Goal: Task Accomplishment & Management: Manage account settings

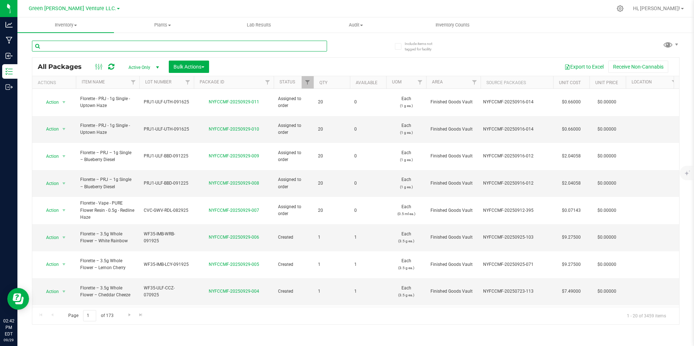
click at [139, 46] on input "text" at bounding box center [179, 46] width 295 height 11
type input "purple wreck"
click at [348, 45] on div "purple wreck" at bounding box center [194, 45] width 324 height 23
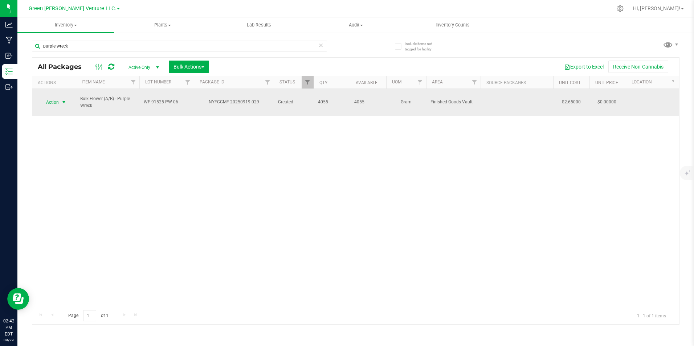
click at [61, 99] on span "select" at bounding box center [64, 102] width 6 height 6
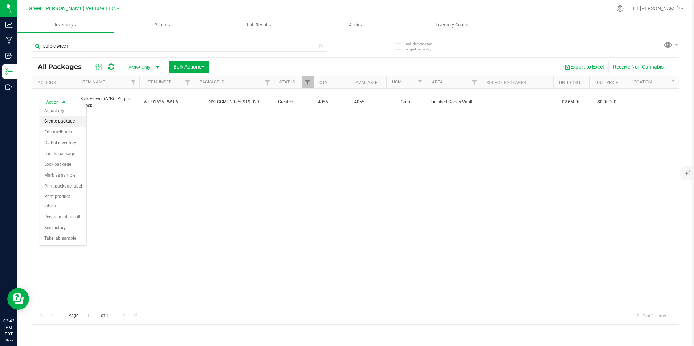
click at [64, 124] on li "Create package" at bounding box center [63, 121] width 46 height 11
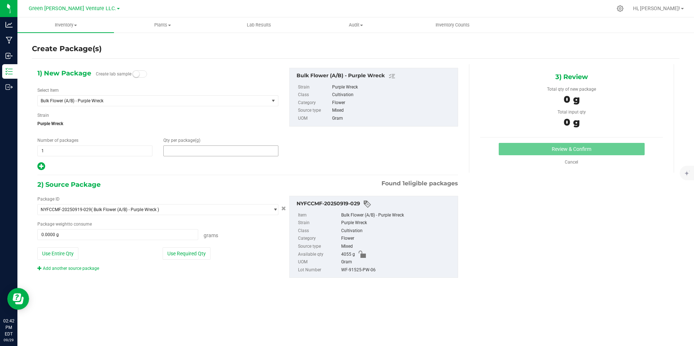
click at [224, 150] on span at bounding box center [220, 150] width 115 height 11
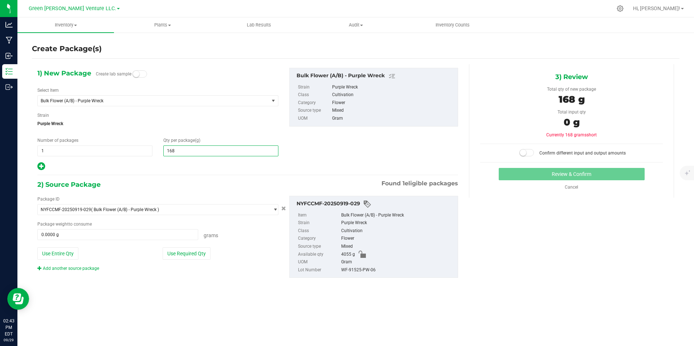
type input "1689"
type input "1,689.0000"
click at [198, 248] on button "Use Required Qty" at bounding box center [187, 253] width 48 height 12
type input "1689.0000 g"
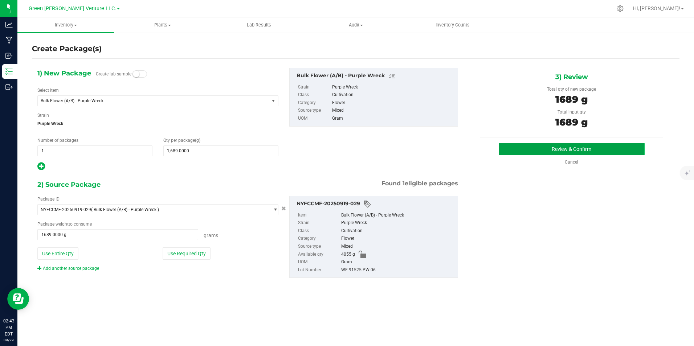
click at [531, 153] on button "Review & Confirm" at bounding box center [572, 149] width 146 height 12
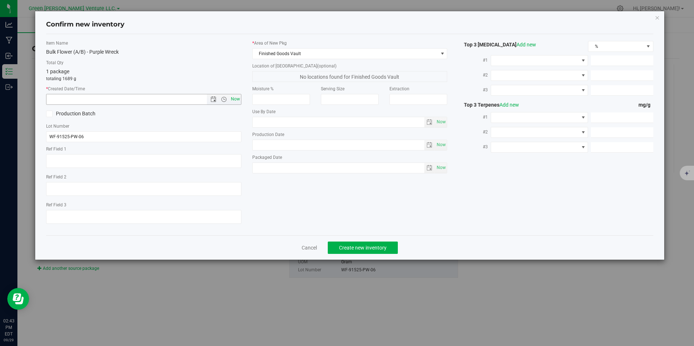
click at [233, 101] on span "Now" at bounding box center [235, 99] width 12 height 11
type input "9/29/2025 2:43 PM"
click at [230, 76] on p "totaling 1689 g" at bounding box center [143, 78] width 195 height 7
click at [377, 249] on span "Create new inventory" at bounding box center [363, 248] width 48 height 6
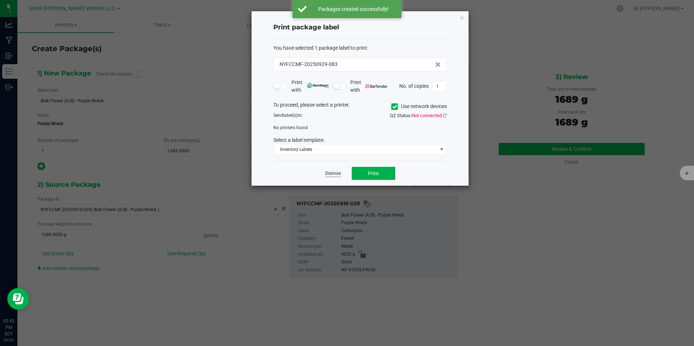
click at [332, 173] on link "Dismiss" at bounding box center [333, 174] width 16 height 6
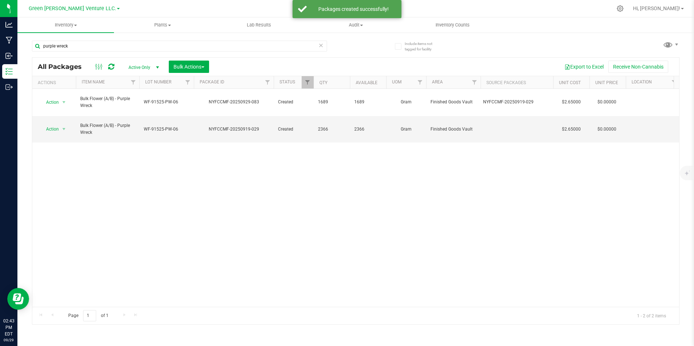
click at [155, 177] on div "Action Action Adjust qty Create package Edit attributes Global inventory Locate…" at bounding box center [355, 198] width 647 height 218
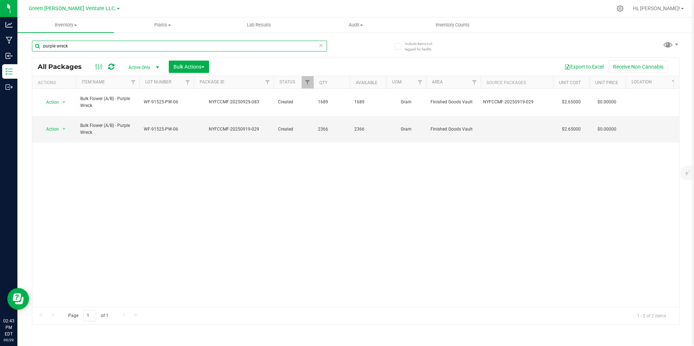
click at [85, 48] on input "purple wreck" at bounding box center [179, 46] width 295 height 11
click at [278, 64] on div "Export to Excel Receive Non-Cannabis" at bounding box center [443, 67] width 459 height 12
click at [323, 45] on icon at bounding box center [321, 45] width 5 height 9
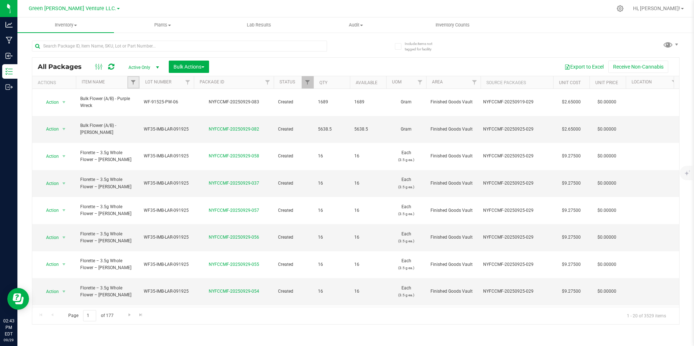
click at [129, 82] on link "Filter" at bounding box center [133, 82] width 12 height 12
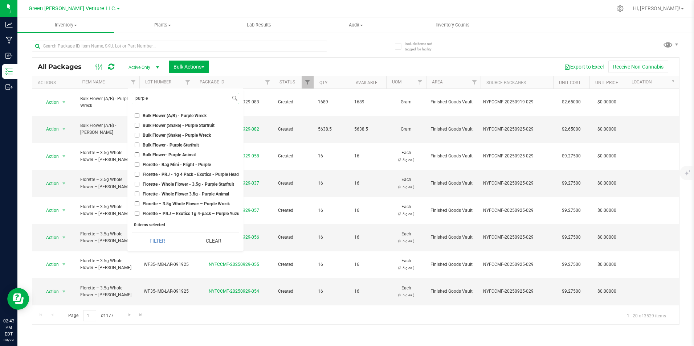
scroll to position [4, 0]
type input "purple"
click at [212, 202] on span "Florette – 3.5g Whole Flower – Purple Wreck" at bounding box center [186, 204] width 87 height 4
click at [139, 201] on input "Florette – 3.5g Whole Flower – Purple Wreck" at bounding box center [137, 203] width 5 height 5
checkbox input "true"
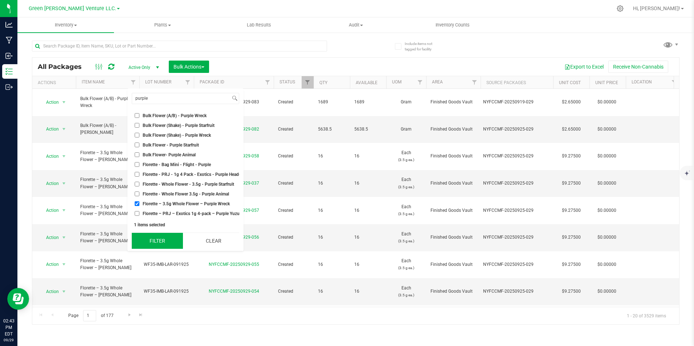
click at [161, 242] on button "Filter" at bounding box center [157, 241] width 51 height 16
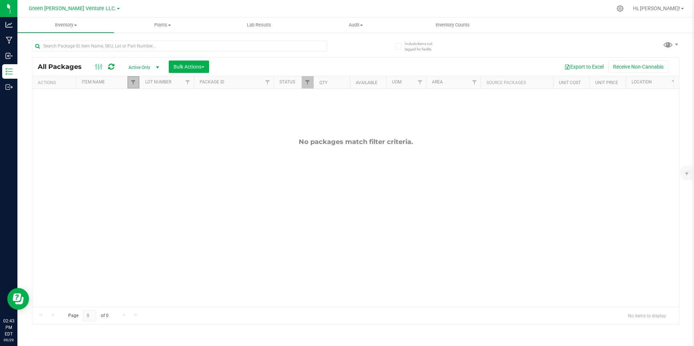
click at [137, 83] on link "Filter" at bounding box center [133, 82] width 12 height 12
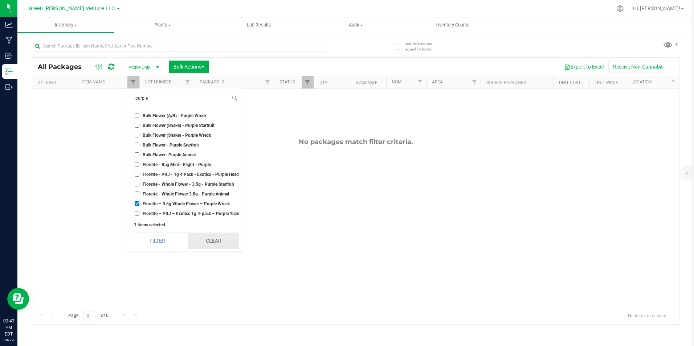
click at [224, 242] on button "Clear" at bounding box center [213, 241] width 51 height 16
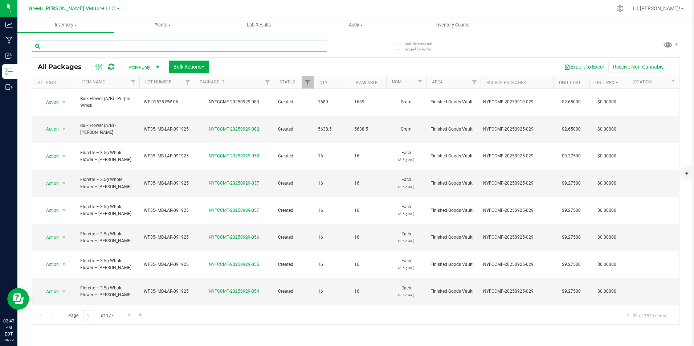
click at [146, 48] on input "text" at bounding box center [179, 46] width 295 height 11
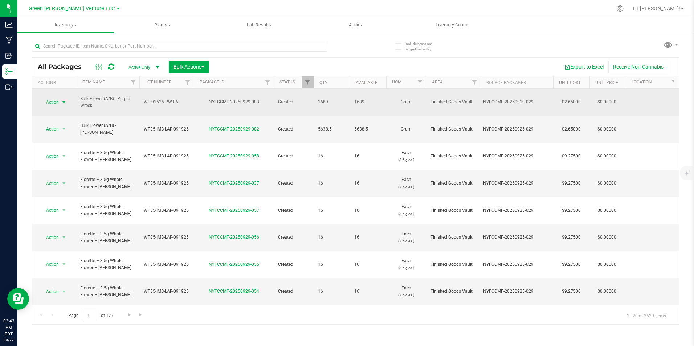
click at [56, 97] on span "Action" at bounding box center [50, 102] width 20 height 10
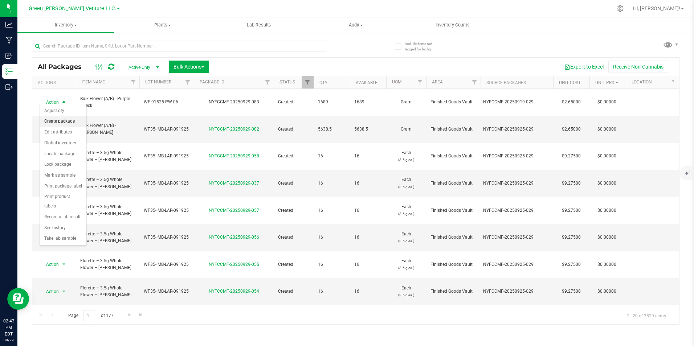
click at [73, 121] on li "Create package" at bounding box center [63, 121] width 46 height 11
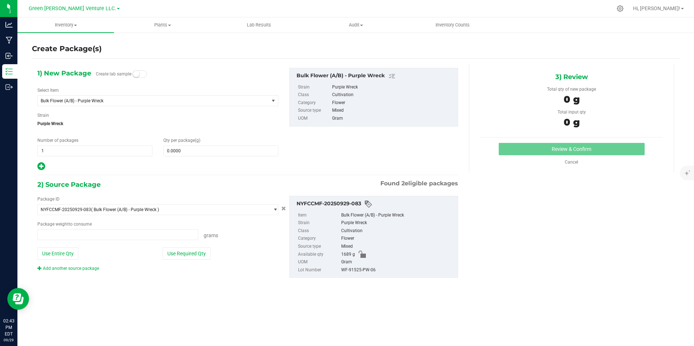
type input "0.0000 g"
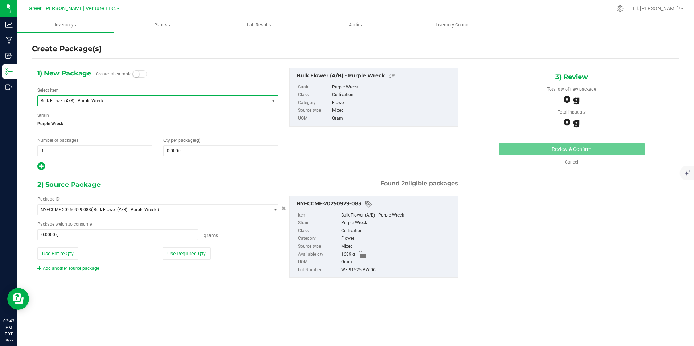
click at [122, 101] on span "Bulk Flower (A/B) - Purple Wreck" at bounding box center [149, 100] width 216 height 5
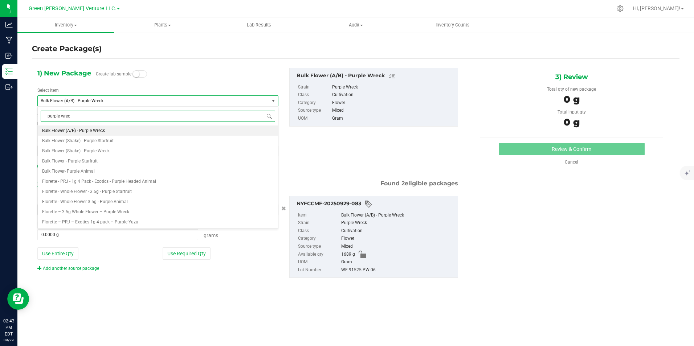
type input "purple wreck"
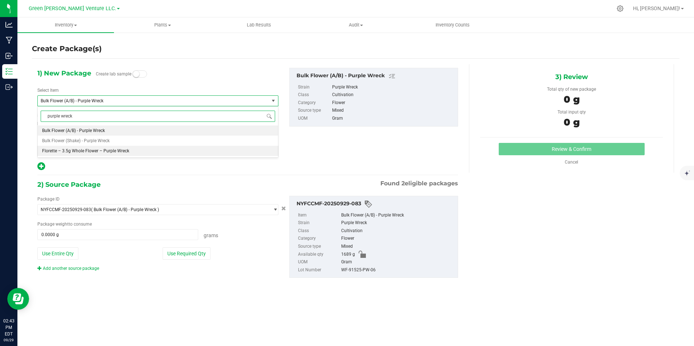
click at [125, 150] on span "Florette – 3.5g Whole Flower – Purple Wreck" at bounding box center [85, 150] width 87 height 5
type input "0"
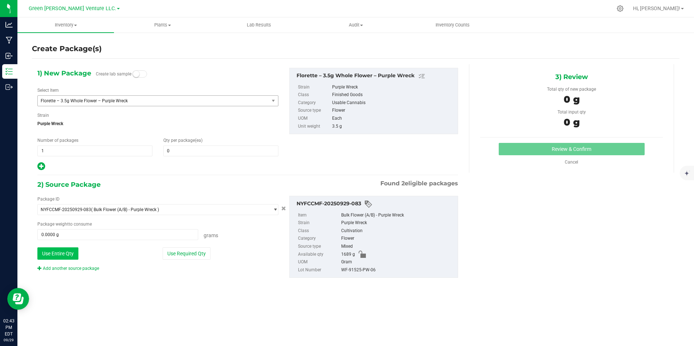
click at [68, 253] on button "Use Entire Qty" at bounding box center [57, 253] width 41 height 12
type input "1689.0000 g"
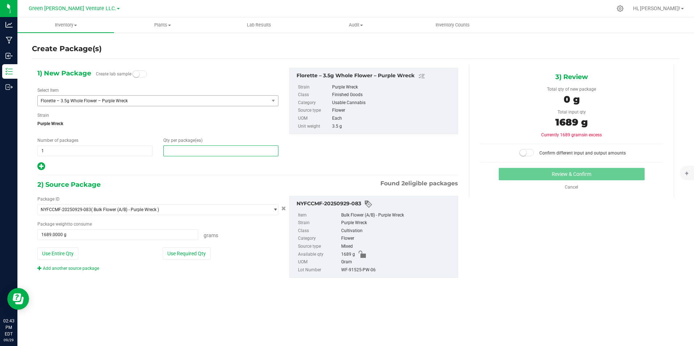
click at [177, 152] on span at bounding box center [220, 150] width 115 height 11
type input "1"
type input "4"
type input "483"
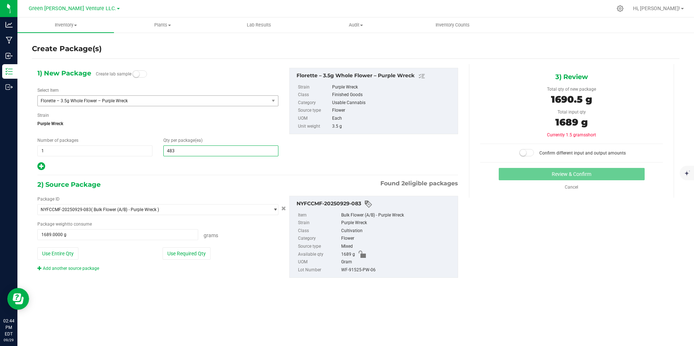
click at [533, 152] on span at bounding box center [526, 152] width 15 height 7
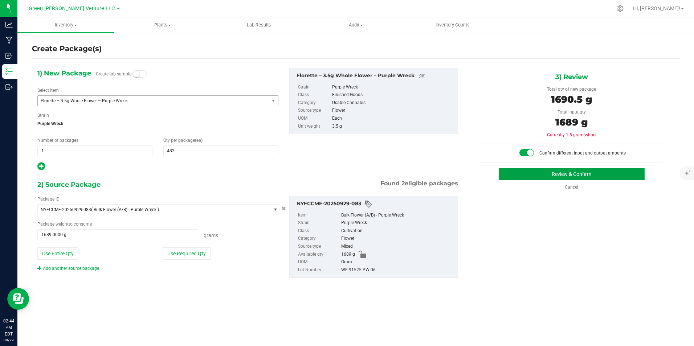
click at [571, 175] on button "Review & Confirm" at bounding box center [572, 174] width 146 height 12
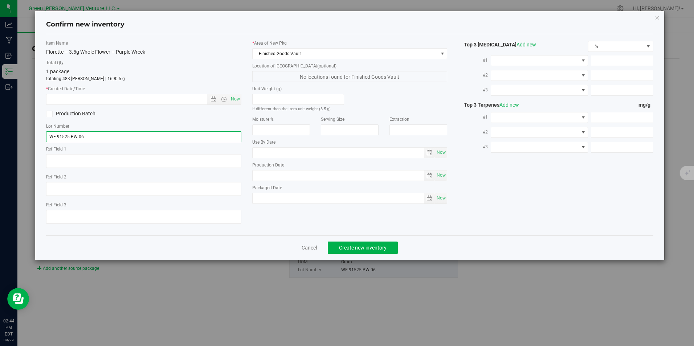
drag, startPoint x: 140, startPoint y: 142, endPoint x: 40, endPoint y: 134, distance: 100.4
click at [40, 134] on div "Confirm new inventory Item Name Florette – 3.5g Whole Flower – Purple Wreck Tot…" at bounding box center [349, 135] width 628 height 249
click at [110, 140] on input "text" at bounding box center [143, 136] width 195 height 11
paste input "WF35-IMB-PPW-091925"
type input "WF35-IMB-PPW-091925"
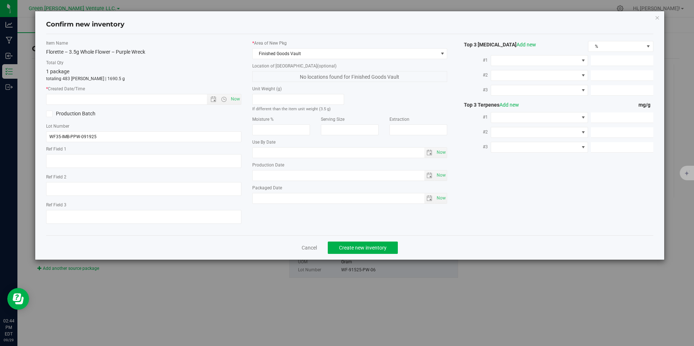
click at [153, 122] on div "Item Name Florette – 3.5g Whole Flower – Purple Wreck Total Qty 1 package total…" at bounding box center [144, 135] width 206 height 190
click at [231, 101] on span "Now" at bounding box center [235, 99] width 12 height 11
type input "9/29/2025 2:44 PM"
click at [226, 110] on div "Production Batch" at bounding box center [144, 113] width 206 height 11
click at [344, 249] on span "Create new inventory" at bounding box center [363, 248] width 48 height 6
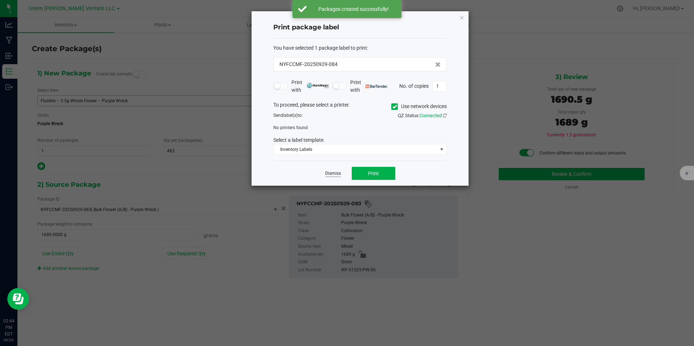
click at [328, 172] on link "Dismiss" at bounding box center [333, 174] width 16 height 6
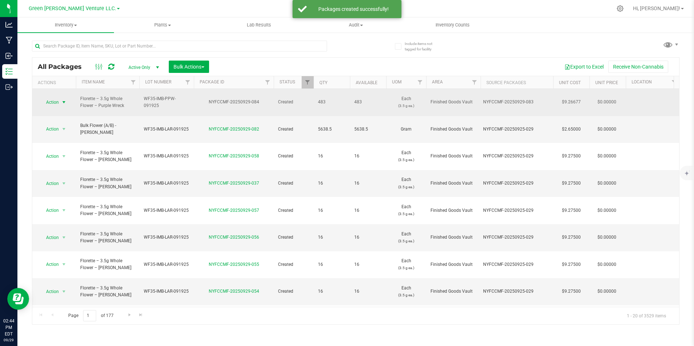
click at [54, 97] on span "Action" at bounding box center [50, 102] width 20 height 10
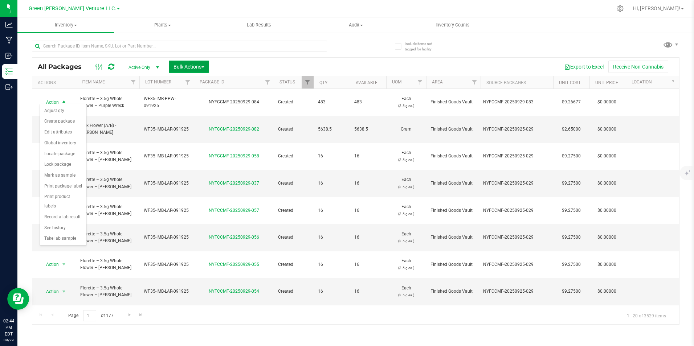
click at [198, 65] on span "Bulk Actions" at bounding box center [188, 67] width 31 height 6
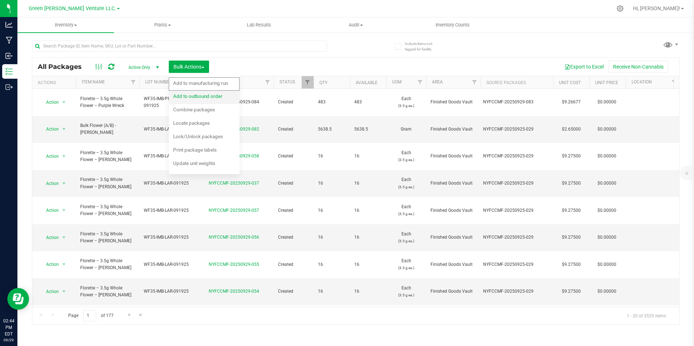
click at [200, 96] on span "Add to outbound order" at bounding box center [197, 96] width 49 height 6
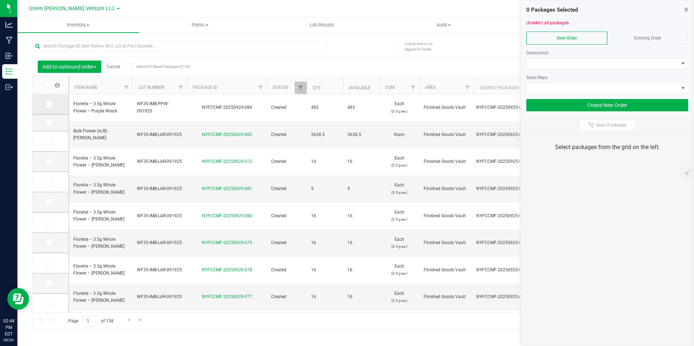
click at [48, 104] on icon at bounding box center [48, 104] width 5 height 0
click at [0, 0] on input "checkbox" at bounding box center [0, 0] width 0 height 0
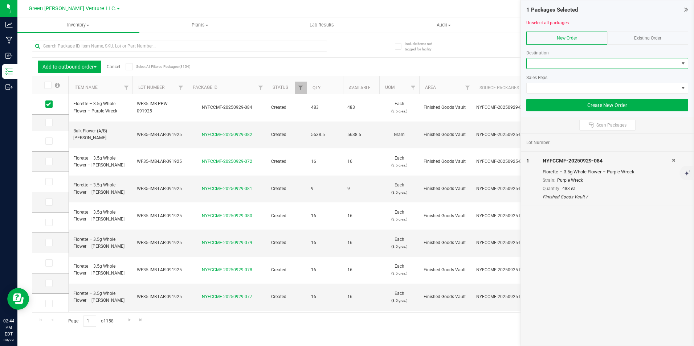
click at [555, 63] on span at bounding box center [602, 63] width 152 height 10
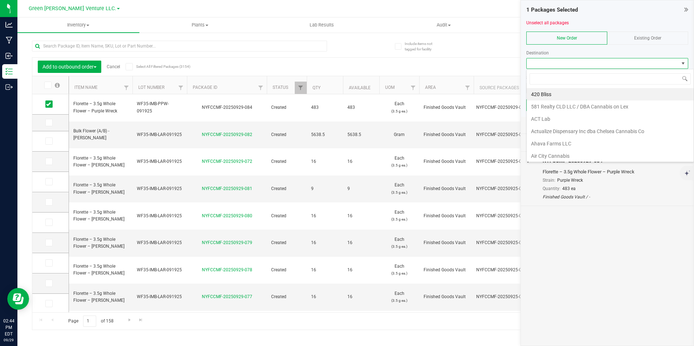
scroll to position [11, 162]
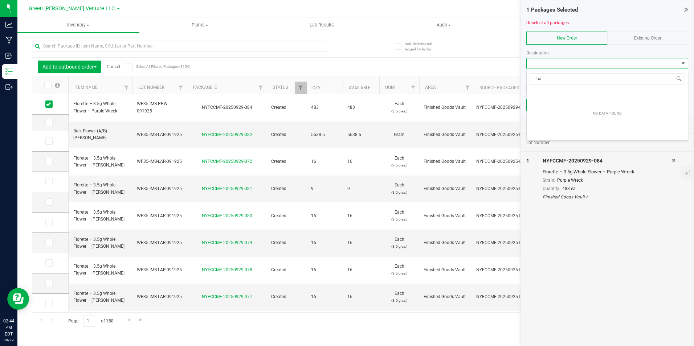
type input "h"
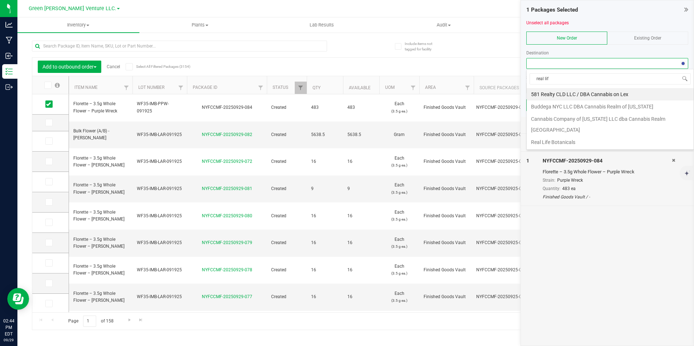
type input "real life"
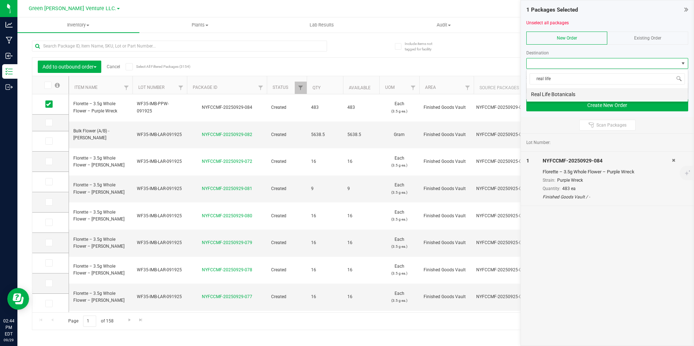
click at [567, 93] on li "Real Life Botanicals" at bounding box center [606, 94] width 161 height 12
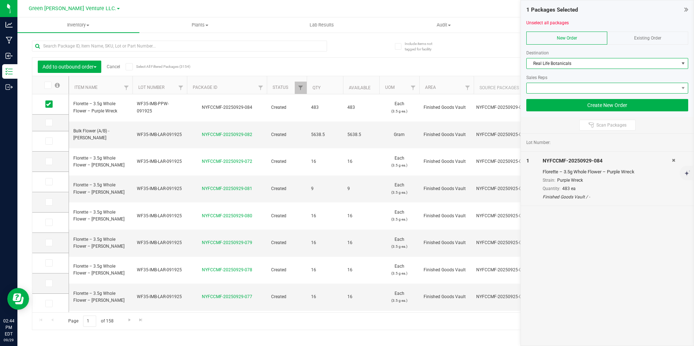
click at [590, 86] on span at bounding box center [602, 88] width 152 height 10
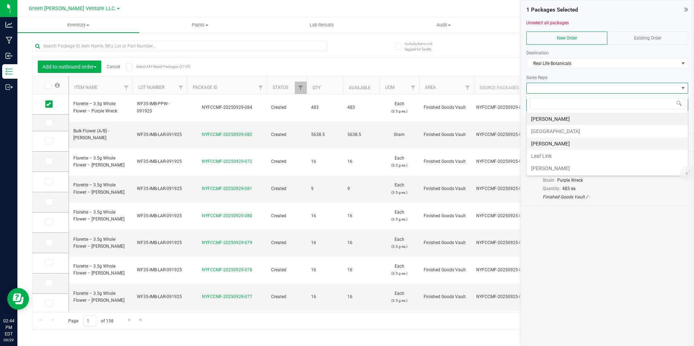
click at [567, 140] on li "Gabriel Garrett" at bounding box center [606, 144] width 161 height 12
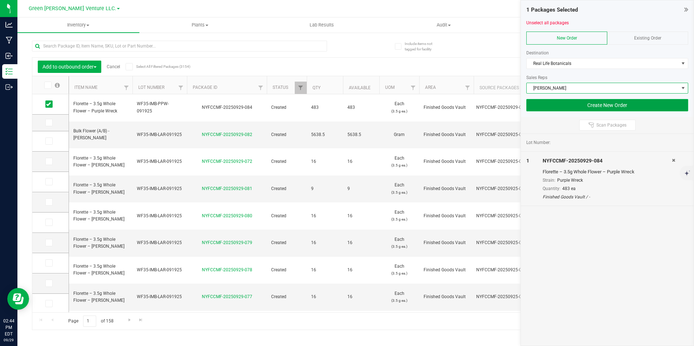
click at [567, 103] on button "Create New Order" at bounding box center [607, 105] width 162 height 12
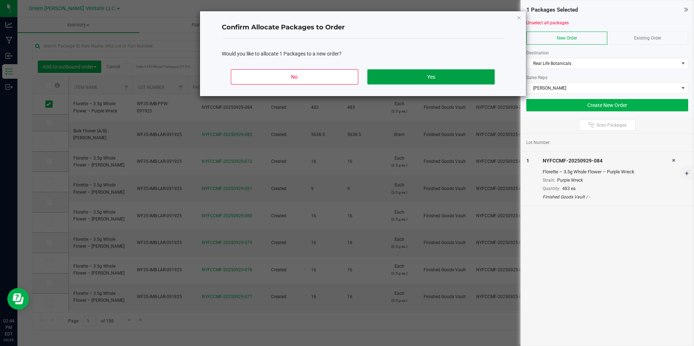
click at [412, 82] on button "Yes" at bounding box center [430, 76] width 127 height 15
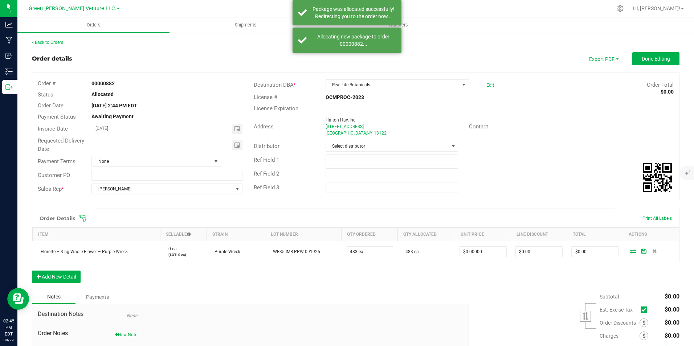
click at [238, 74] on div "Order # 00000882 Status Allocated Order Date Sep 29, 2025 2:44 PM EDT Payment S…" at bounding box center [140, 137] width 216 height 128
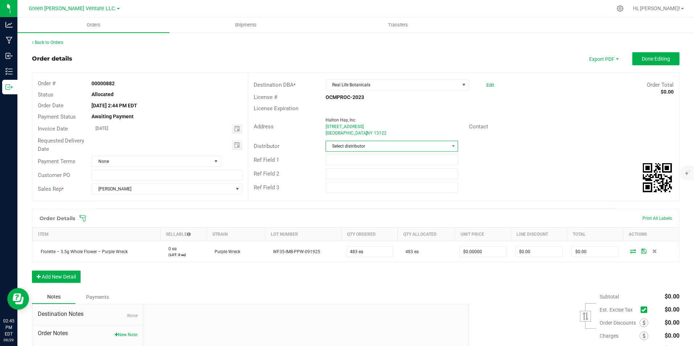
click at [391, 141] on span "Select distributor" at bounding box center [387, 146] width 123 height 10
click at [354, 226] on li "E23" at bounding box center [388, 227] width 131 height 12
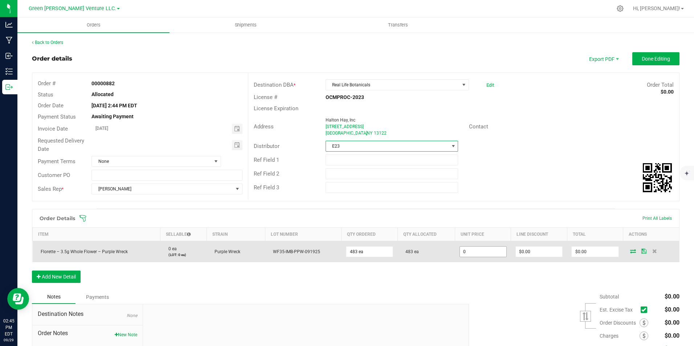
click at [482, 250] on input "0" at bounding box center [483, 252] width 46 height 10
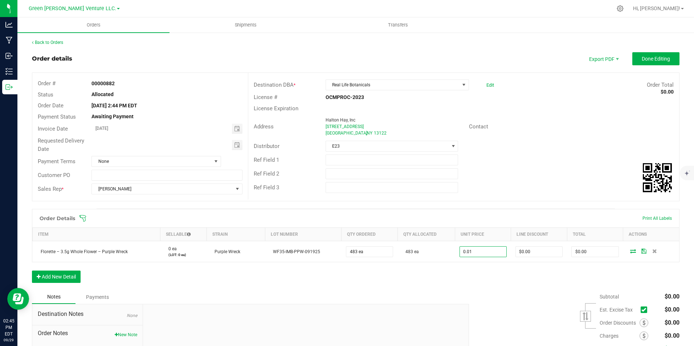
type input "$0.01000"
type input "$4.83"
click at [473, 272] on div "Order Details Print All Labels Item Sellable Strain Lot Number Qty Ordered Qty …" at bounding box center [355, 249] width 647 height 81
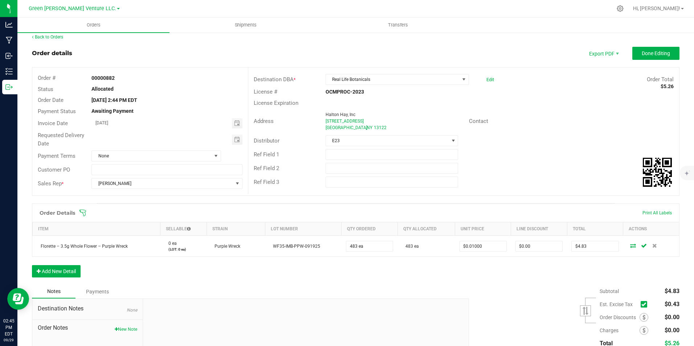
scroll to position [0, 0]
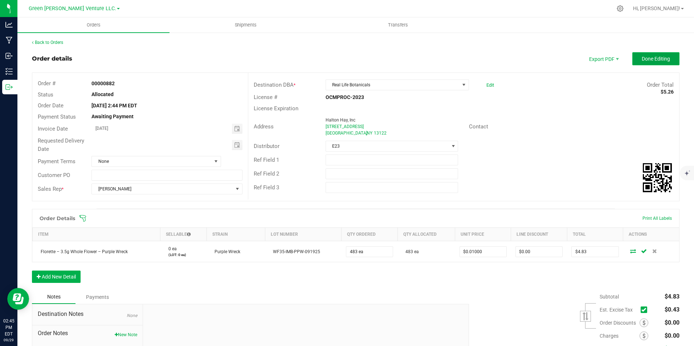
click at [646, 60] on span "Done Editing" at bounding box center [655, 59] width 28 height 6
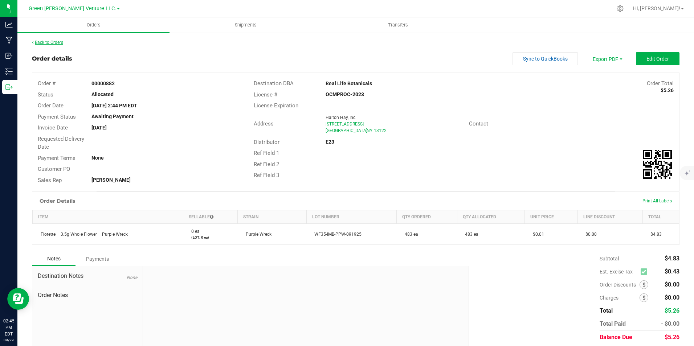
click at [52, 43] on link "Back to Orders" at bounding box center [47, 42] width 31 height 5
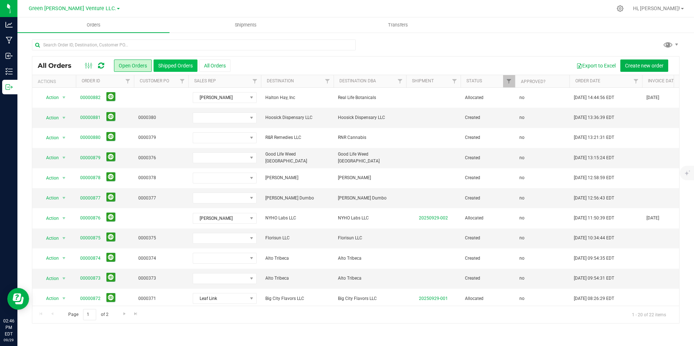
click at [175, 64] on button "Shipped Orders" at bounding box center [175, 66] width 44 height 12
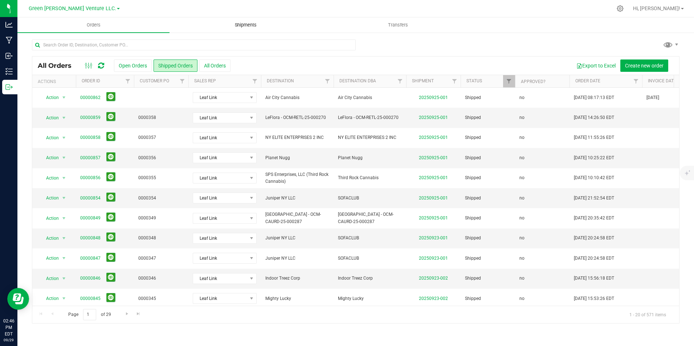
click at [249, 27] on span "Shipments" at bounding box center [245, 25] width 41 height 7
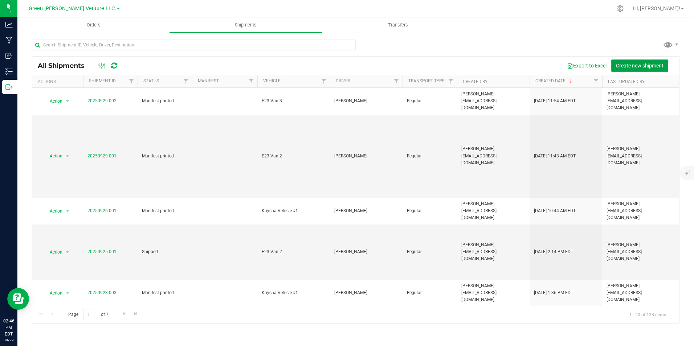
click at [652, 63] on span "Create new shipment" at bounding box center [640, 66] width 48 height 6
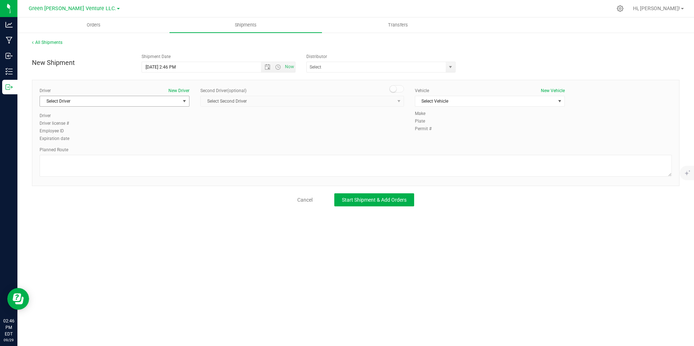
click at [182, 100] on span "select" at bounding box center [184, 101] width 6 height 6
click at [124, 129] on li "Joshua Hoke" at bounding box center [114, 131] width 149 height 11
type input "josh"
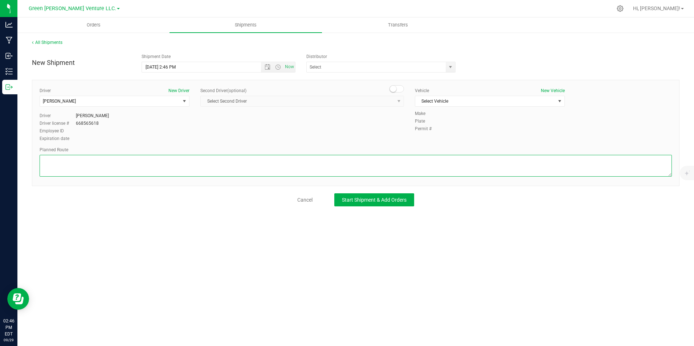
click at [151, 159] on textarea at bounding box center [356, 166] width 632 height 22
type textarea "Randomized Route TBD by E23"
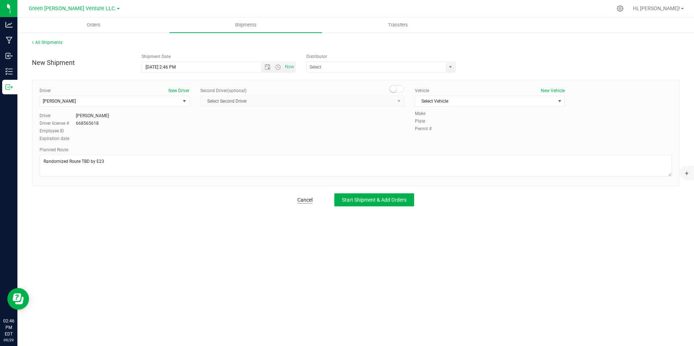
click at [307, 197] on link "Cancel" at bounding box center [304, 199] width 15 height 7
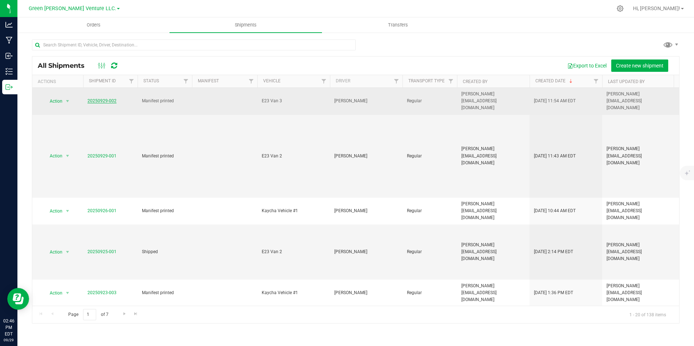
click at [111, 98] on link "20250929-002" at bounding box center [101, 100] width 29 height 5
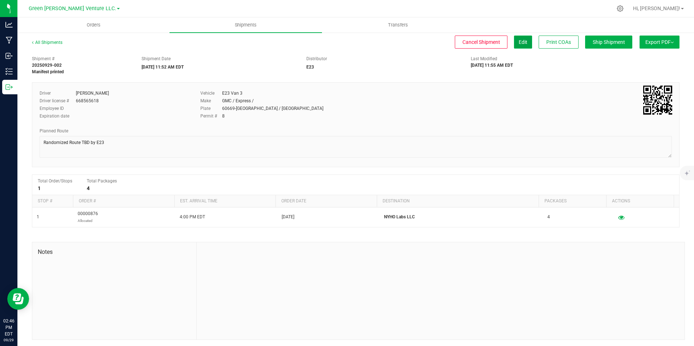
click at [518, 42] on span "Edit" at bounding box center [522, 42] width 9 height 6
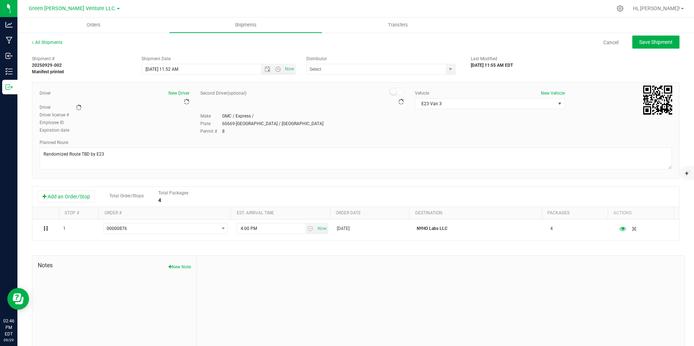
type input "E23"
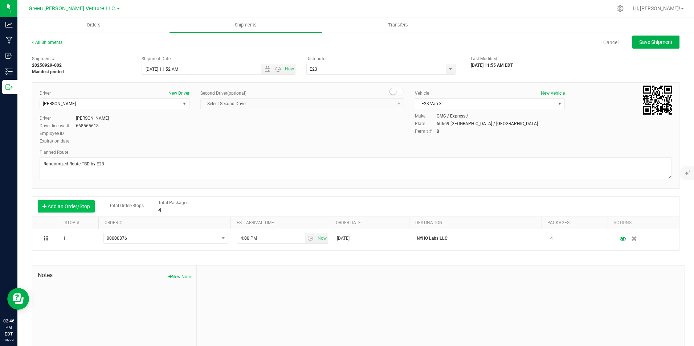
click at [83, 205] on button "Add an Order/Stop" at bounding box center [66, 206] width 57 height 12
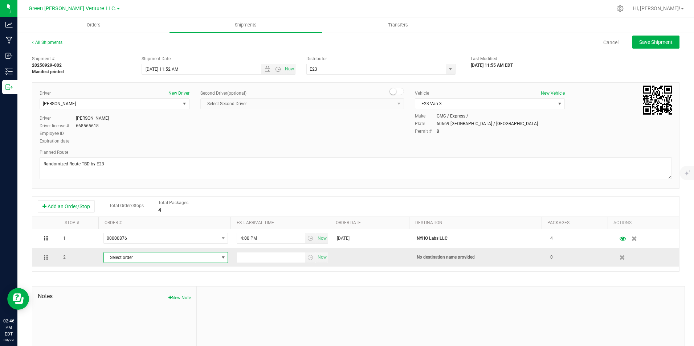
click at [159, 257] on span "Select order" at bounding box center [161, 258] width 115 height 10
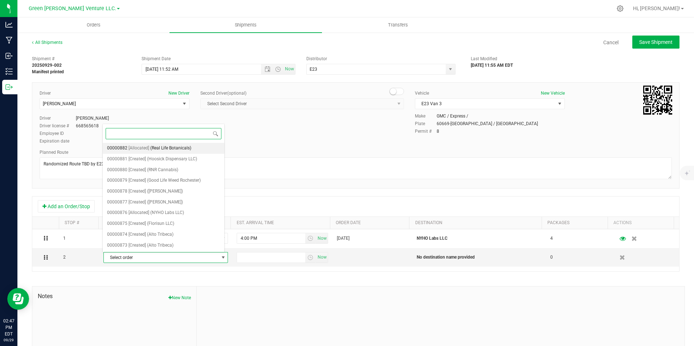
click at [176, 148] on span "(Real Life Botanicals)" at bounding box center [170, 148] width 41 height 9
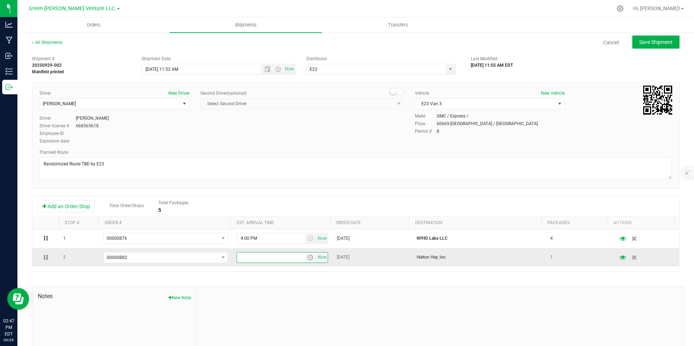
click at [252, 261] on input "text" at bounding box center [271, 258] width 68 height 10
type input "4:00 PM"
drag, startPoint x: 434, startPoint y: 312, endPoint x: 450, endPoint y: 287, distance: 29.4
click at [436, 305] on div at bounding box center [441, 335] width 488 height 97
click at [643, 44] on span "Save Shipment" at bounding box center [655, 42] width 33 height 6
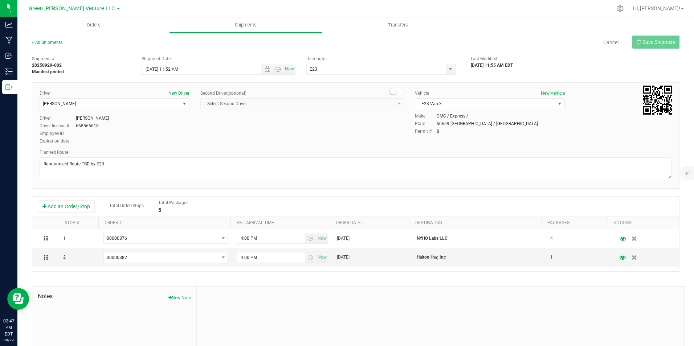
type input "9/30/2025 3:52 PM"
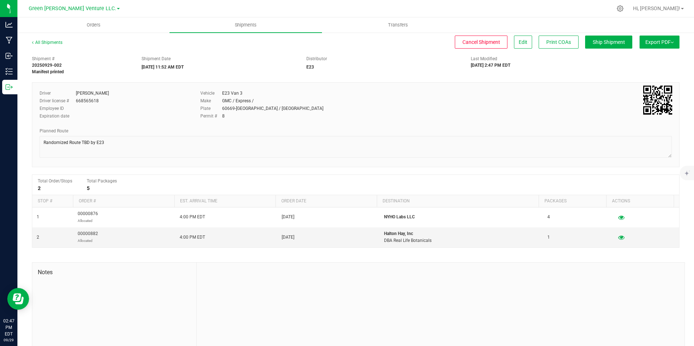
click at [657, 41] on span "Export PDF" at bounding box center [659, 42] width 28 height 6
click at [649, 66] on span "Manifest by Lot" at bounding box center [641, 68] width 30 height 5
click at [86, 26] on span "Orders" at bounding box center [93, 25] width 33 height 7
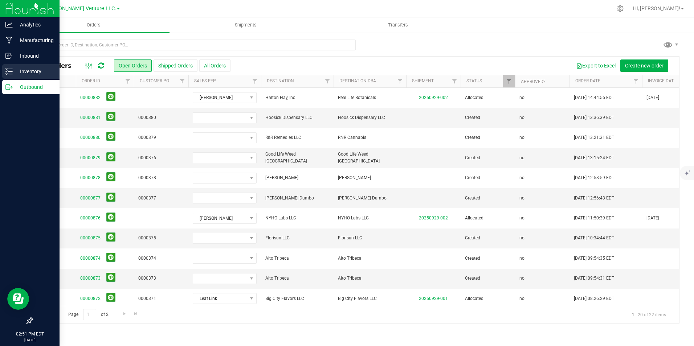
click at [8, 74] on icon at bounding box center [8, 71] width 7 height 7
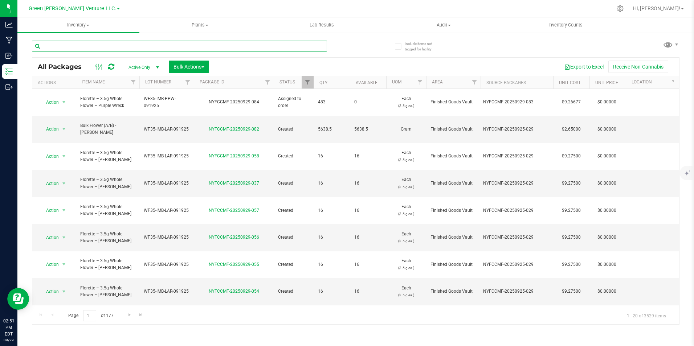
click at [219, 45] on input "text" at bounding box center [179, 46] width 295 height 11
click at [138, 81] on div at bounding box center [139, 82] width 3 height 13
click at [133, 82] on span "Filter" at bounding box center [133, 82] width 6 height 6
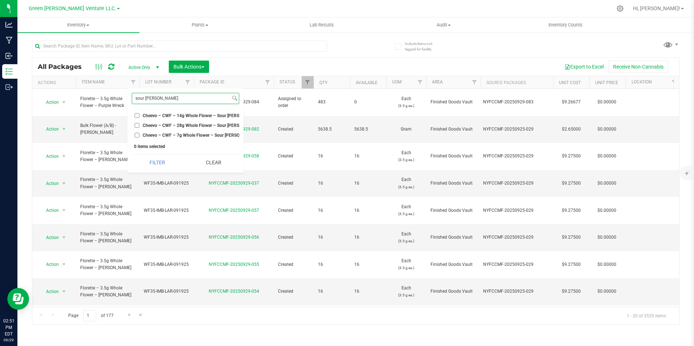
type input "sour tangie"
click at [167, 134] on span "Cheevo – CWF – 7g Whole Flower – Sour Tangie" at bounding box center [200, 135] width 115 height 4
click at [139, 134] on input "Cheevo – CWF – 7g Whole Flower – Sour Tangie" at bounding box center [137, 135] width 5 height 5
checkbox input "true"
click at [167, 162] on button "Filter" at bounding box center [157, 163] width 51 height 16
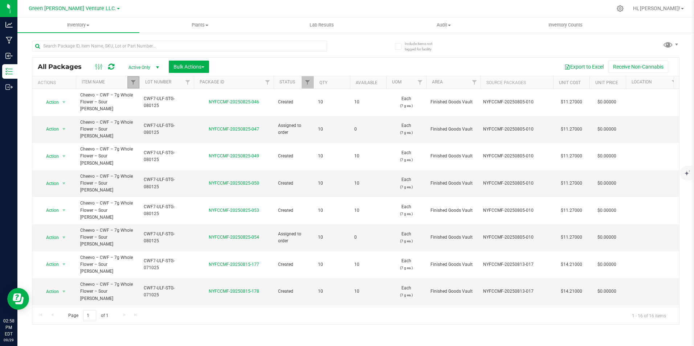
click at [129, 83] on link "Filter" at bounding box center [133, 82] width 12 height 12
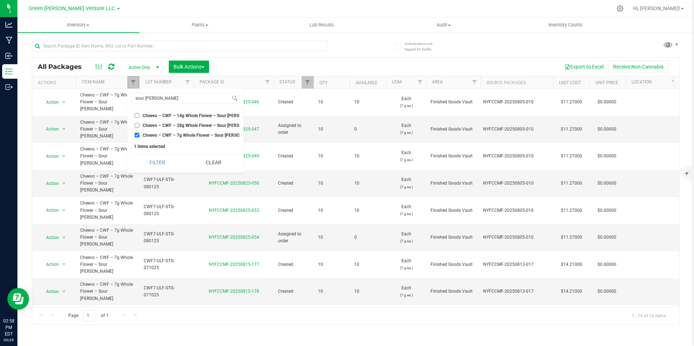
click at [129, 83] on link "Filter" at bounding box center [133, 82] width 12 height 12
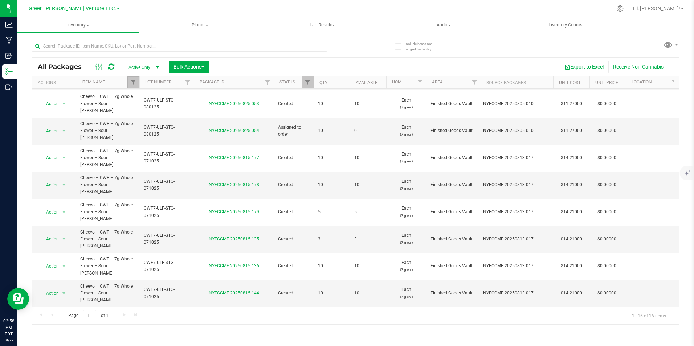
scroll to position [123, 0]
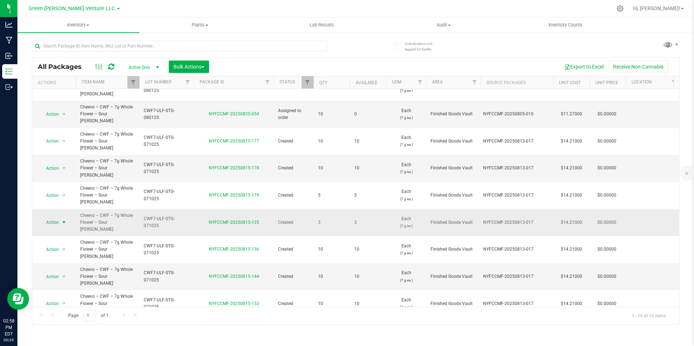
click at [47, 217] on span "Action" at bounding box center [50, 222] width 20 height 10
click at [75, 194] on li "Create package" at bounding box center [63, 193] width 46 height 11
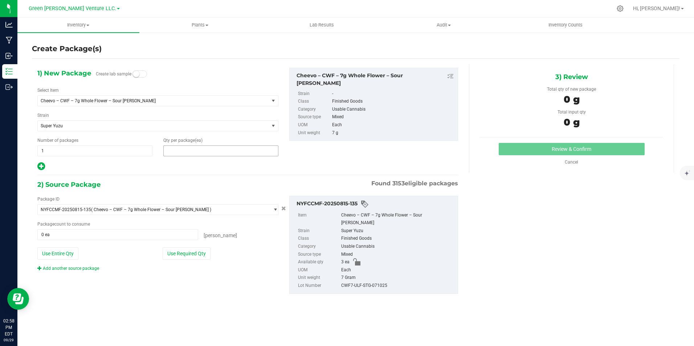
click at [185, 152] on span at bounding box center [220, 150] width 115 height 11
type input "1"
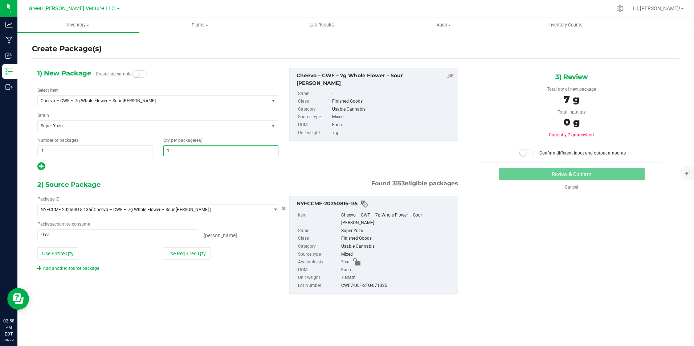
type input "1"
click at [130, 171] on div "1) New Package Create lab sample Select Item Cheevo – CWF – 7g Whole Flower – S…" at bounding box center [247, 186] width 431 height 245
click at [193, 252] on button "Use Required Qty" at bounding box center [187, 253] width 48 height 12
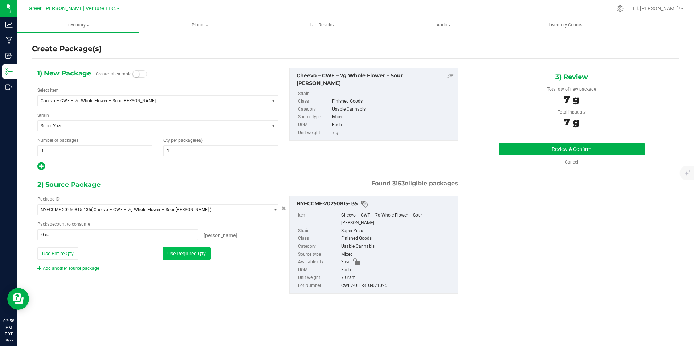
type input "1 ea"
click at [588, 147] on button "Review & Confirm" at bounding box center [572, 149] width 146 height 12
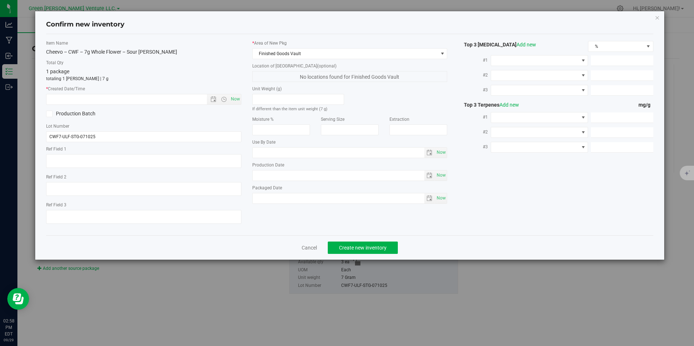
click at [242, 99] on div "Item Name Cheevo – CWF – 7g Whole Flower – Sour Tangie Total Qty 1 package tota…" at bounding box center [144, 135] width 206 height 190
click at [237, 96] on span "Now" at bounding box center [235, 99] width 12 height 11
type input "9/29/2025 2:58 PM"
click at [247, 66] on div "* Area of New Pkg Finished Goods Vault Location of New Pkg (optional) No locati…" at bounding box center [350, 124] width 206 height 168
click at [356, 248] on span "Create new inventory" at bounding box center [363, 248] width 48 height 6
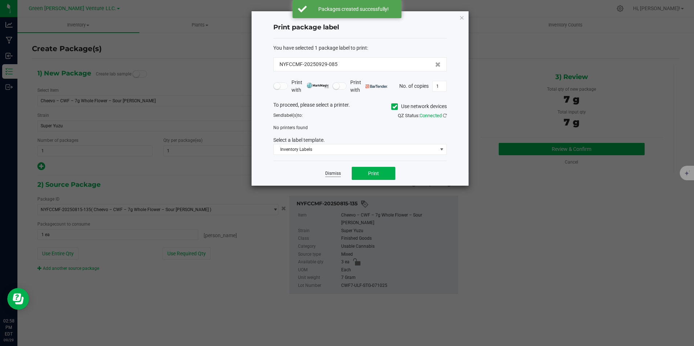
click at [326, 171] on link "Dismiss" at bounding box center [333, 174] width 16 height 6
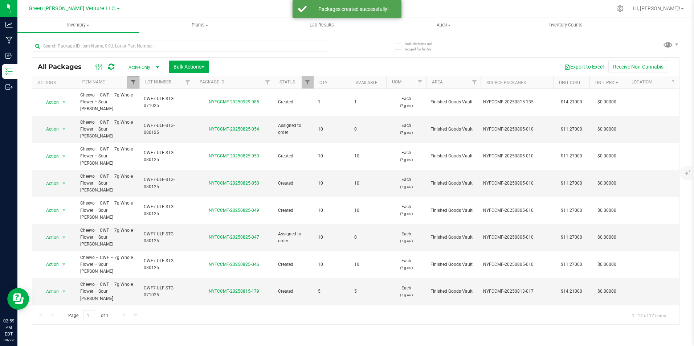
click at [131, 82] on span "Filter" at bounding box center [133, 82] width 6 height 6
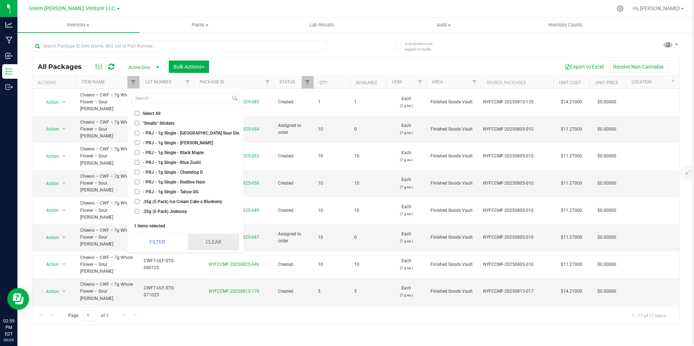
click at [204, 245] on button "Clear" at bounding box center [213, 242] width 51 height 16
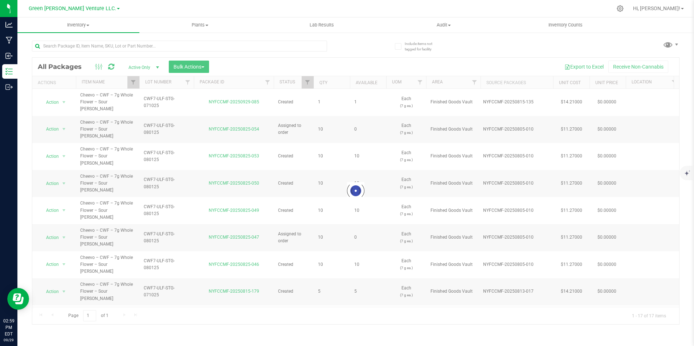
checkbox input "false"
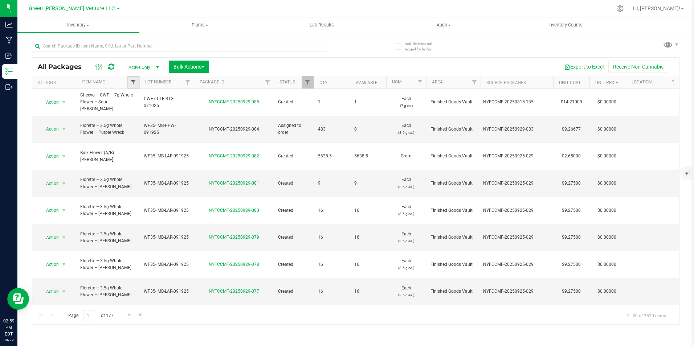
click at [135, 83] on span "Filter" at bounding box center [133, 82] width 6 height 6
click at [269, 70] on div "Export to Excel Receive Non-Cannabis" at bounding box center [443, 67] width 459 height 12
click at [132, 81] on span "Filter" at bounding box center [133, 82] width 6 height 6
type input "tropical runtz"
click at [185, 123] on span "Cheevo – CGF – 7g Ground Flower – Tropical Runtz" at bounding box center [204, 123] width 123 height 4
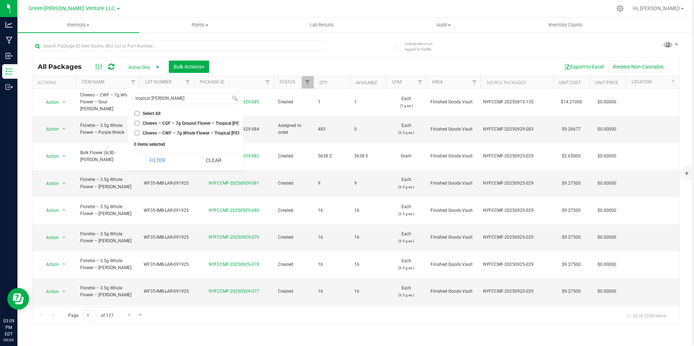
click at [139, 123] on input "Cheevo – CGF – 7g Ground Flower – Tropical Runtz" at bounding box center [137, 123] width 5 height 5
checkbox input "true"
click at [167, 168] on button "Filter" at bounding box center [157, 160] width 51 height 16
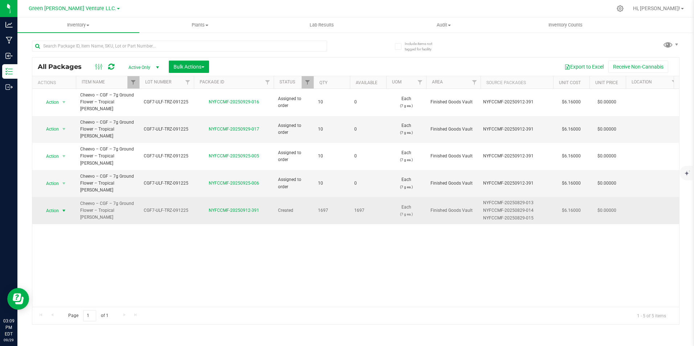
click at [50, 206] on span "Action" at bounding box center [50, 211] width 20 height 10
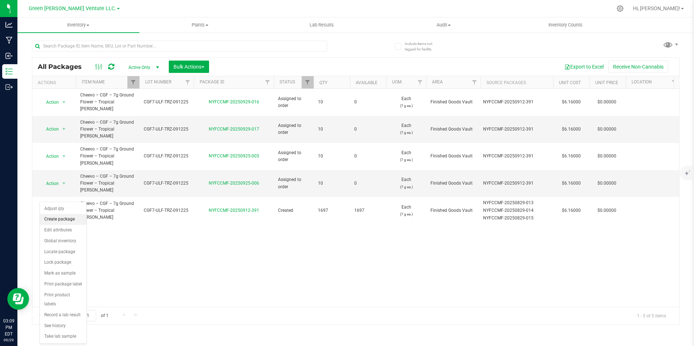
click at [66, 219] on li "Create package" at bounding box center [63, 219] width 46 height 11
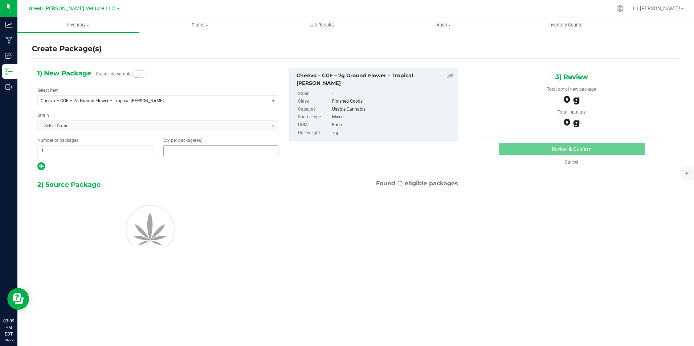
click at [187, 147] on span at bounding box center [220, 150] width 115 height 11
type input "1"
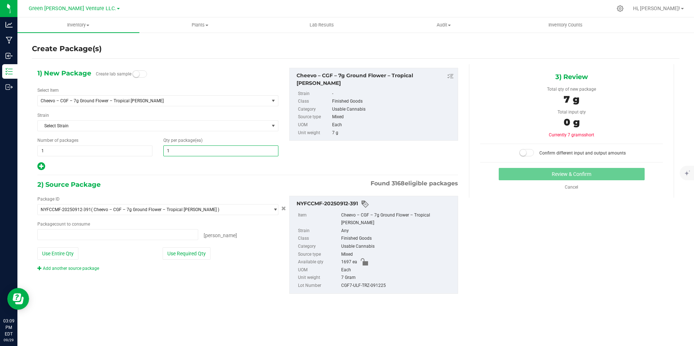
type input "0 ea"
type input "1"
click at [343, 160] on div "1) New Package Create lab sample Select Item Cheevo – CGF – 7g Ground Flower – …" at bounding box center [247, 119] width 431 height 103
click at [196, 252] on button "Use Required Qty" at bounding box center [187, 253] width 48 height 12
type input "1 ea"
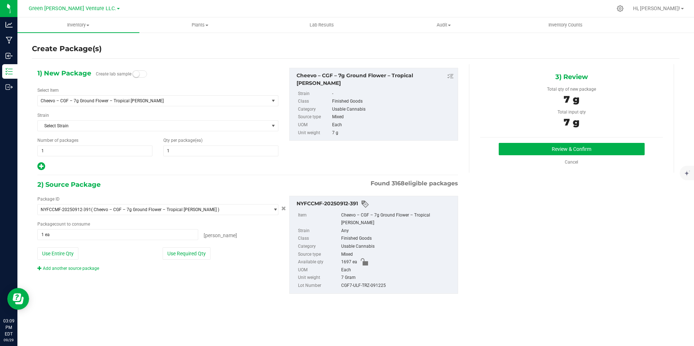
click at [324, 162] on div "1) New Package Create lab sample Select Item Cheevo – CGF – 7g Ground Flower – …" at bounding box center [247, 119] width 431 height 103
click at [546, 151] on button "Review & Confirm" at bounding box center [572, 149] width 146 height 12
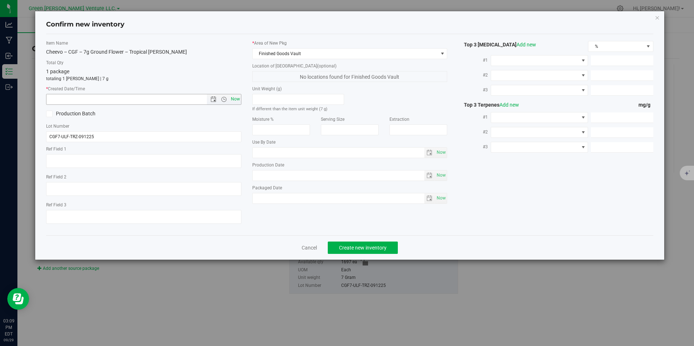
click at [234, 100] on span "Now" at bounding box center [235, 99] width 12 height 11
type input "9/29/2025 3:09 PM"
click at [232, 76] on p "totaling 1 eaches | 7 g" at bounding box center [143, 78] width 195 height 7
click at [347, 243] on button "Create new inventory" at bounding box center [363, 248] width 70 height 12
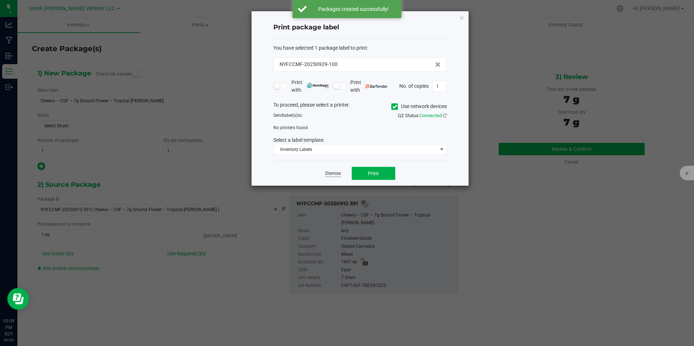
click at [329, 171] on link "Dismiss" at bounding box center [333, 174] width 16 height 6
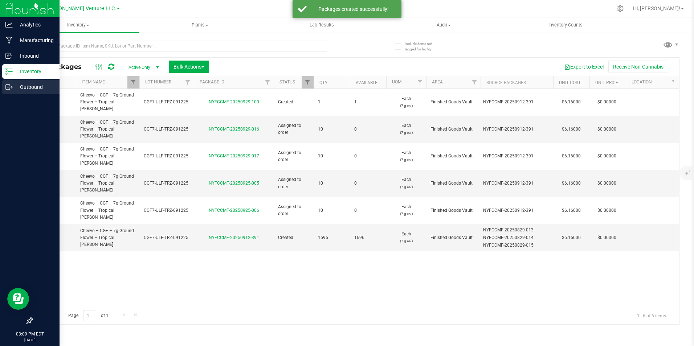
click at [11, 84] on icon at bounding box center [8, 86] width 7 height 7
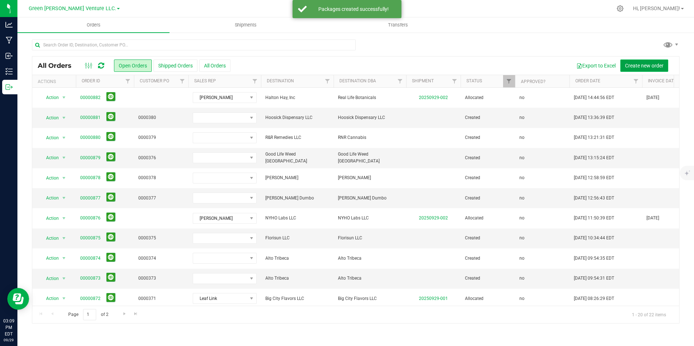
click at [637, 65] on span "Create new order" at bounding box center [644, 66] width 38 height 6
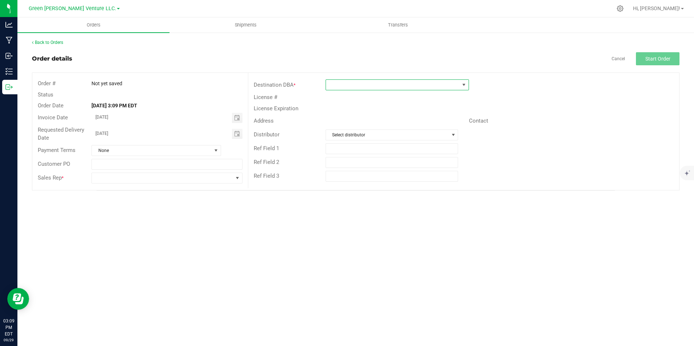
click at [393, 85] on span at bounding box center [393, 85] width 134 height 10
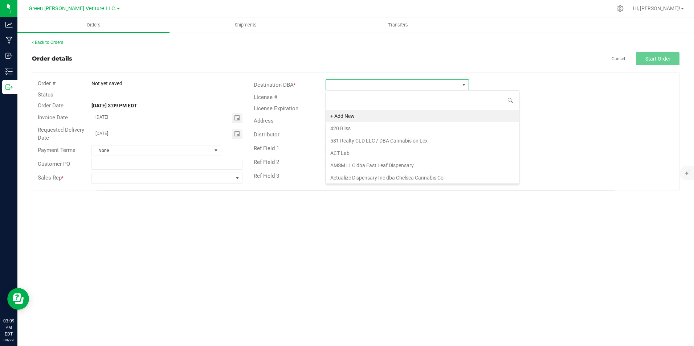
scroll to position [11, 143]
type input "indoor"
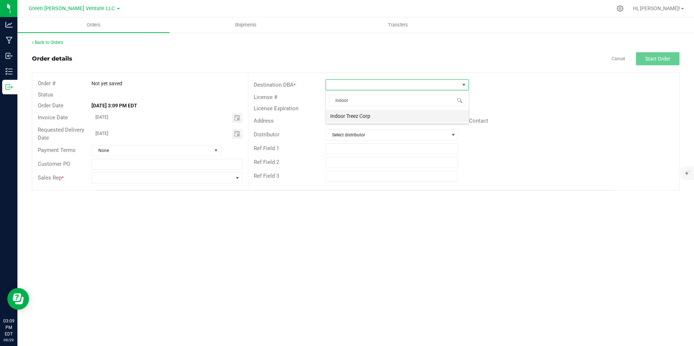
click at [395, 115] on li "Indoor Treez Corp" at bounding box center [397, 116] width 143 height 12
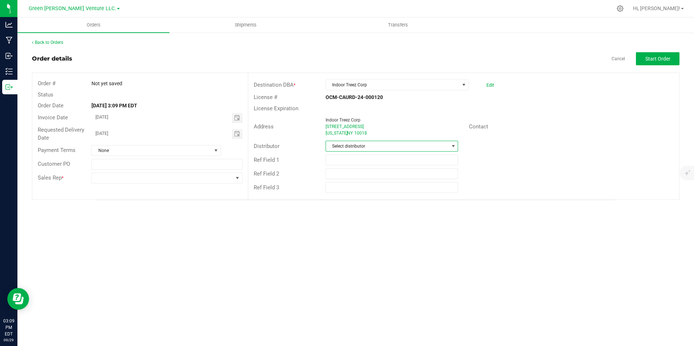
click at [370, 144] on span "Select distributor" at bounding box center [387, 146] width 123 height 10
click at [377, 214] on li "Descript LLC (Transport)" at bounding box center [392, 214] width 132 height 12
click at [342, 199] on div "Destination DBA * Indoor Treez Corp Edit License # OCM-CAURD-24-000120 License …" at bounding box center [463, 136] width 431 height 127
click at [164, 179] on span at bounding box center [162, 178] width 141 height 10
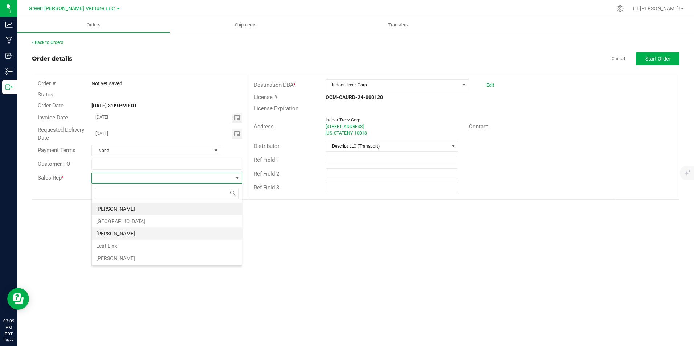
scroll to position [11, 151]
click at [155, 230] on li "Gabriel Garrett" at bounding box center [167, 233] width 150 height 12
drag, startPoint x: 387, startPoint y: 219, endPoint x: 404, endPoint y: 217, distance: 16.9
click at [388, 219] on div "Orders Shipments Transfers Back to Orders Order details Cancel Start Order Orde…" at bounding box center [355, 181] width 676 height 329
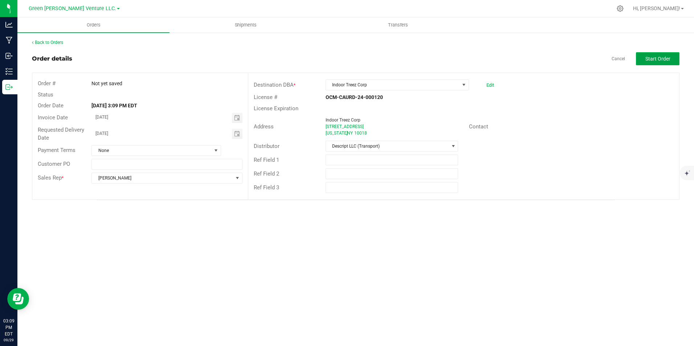
click at [647, 61] on span "Start Order" at bounding box center [657, 59] width 25 height 6
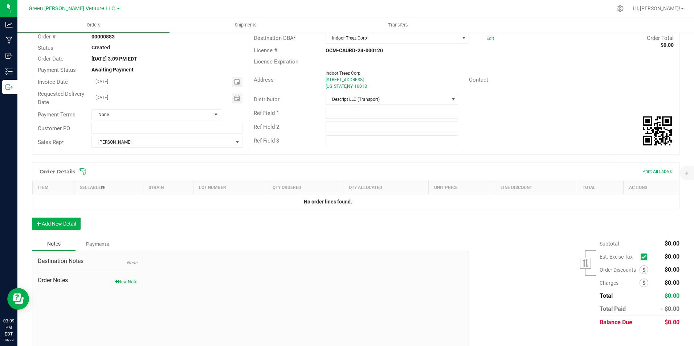
scroll to position [57, 0]
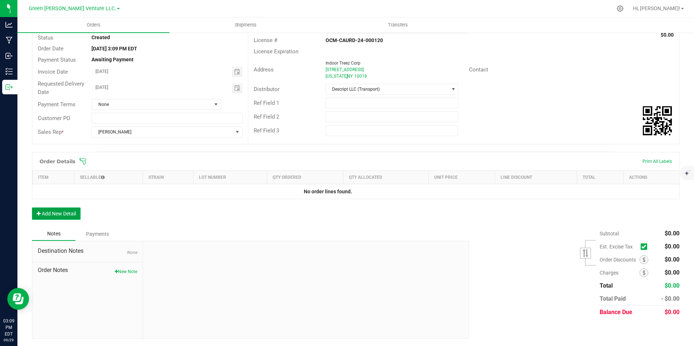
click at [76, 215] on button "Add New Detail" at bounding box center [56, 214] width 49 height 12
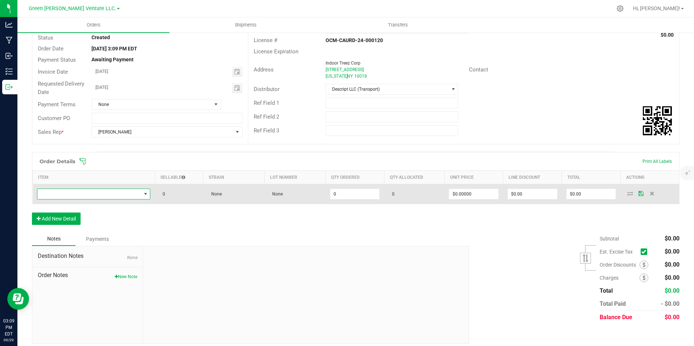
click at [120, 192] on span "NO DATA FOUND" at bounding box center [89, 194] width 104 height 10
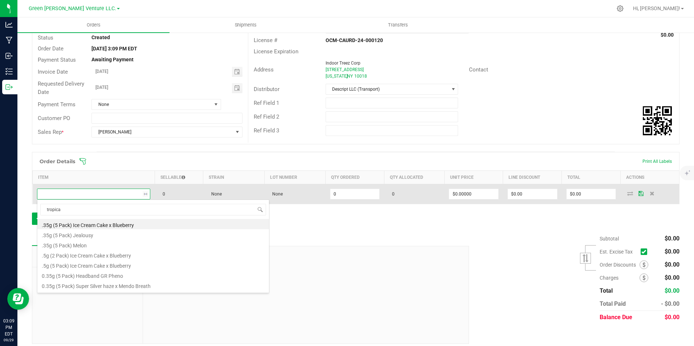
type input "tropical"
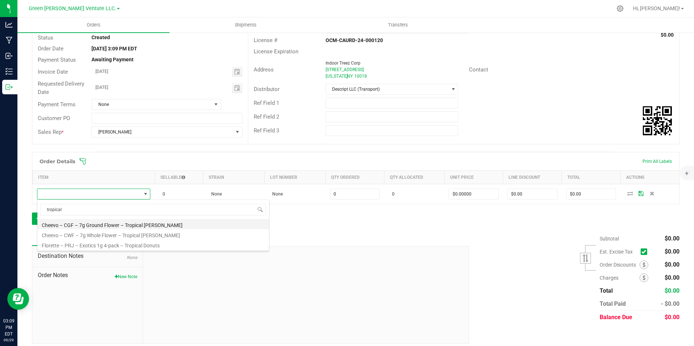
click at [130, 226] on li "Cheevo – CGF – 7g Ground Flower – Tropical Runtz" at bounding box center [152, 224] width 231 height 10
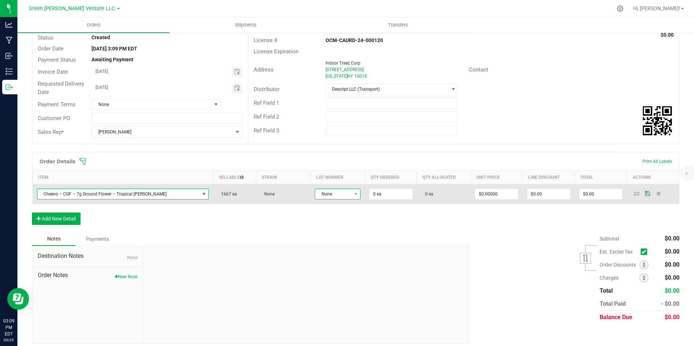
click at [320, 196] on span "None" at bounding box center [333, 194] width 36 height 10
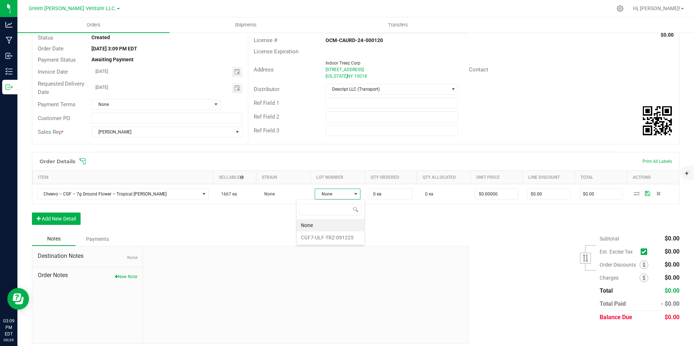
scroll to position [11, 48]
click at [318, 241] on li "CGF7-ULF-TRZ-091225" at bounding box center [330, 237] width 68 height 12
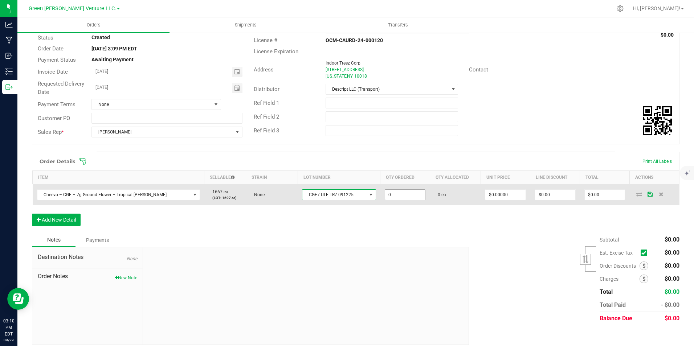
click at [385, 194] on input "0" at bounding box center [405, 195] width 40 height 10
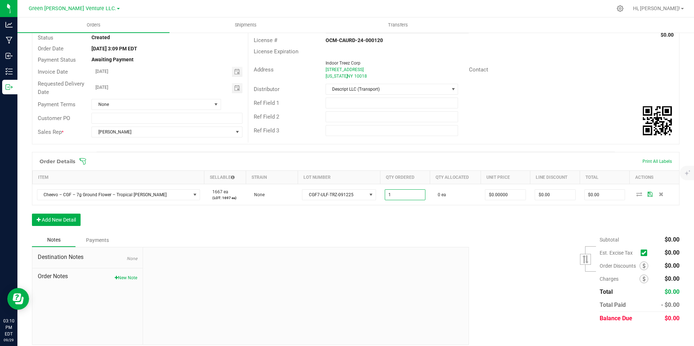
type input "1 ea"
click at [406, 219] on div "Order Details Print All Labels Item Sellable Strain Lot Number Qty Ordered Qty …" at bounding box center [355, 192] width 647 height 81
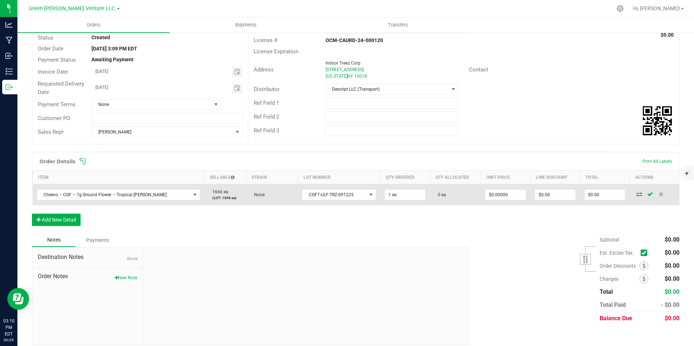
click at [491, 188] on td "$0.00000" at bounding box center [505, 194] width 50 height 21
click at [491, 191] on input "0" at bounding box center [505, 195] width 40 height 10
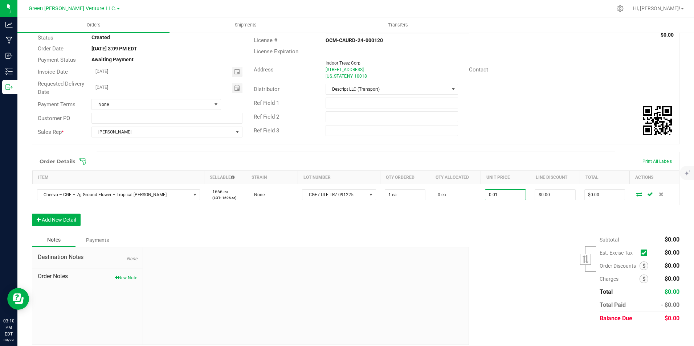
type input "$0.01000"
type input "$0.01"
click at [458, 253] on div at bounding box center [306, 295] width 326 height 97
click at [60, 216] on button "Add New Detail" at bounding box center [56, 220] width 49 height 12
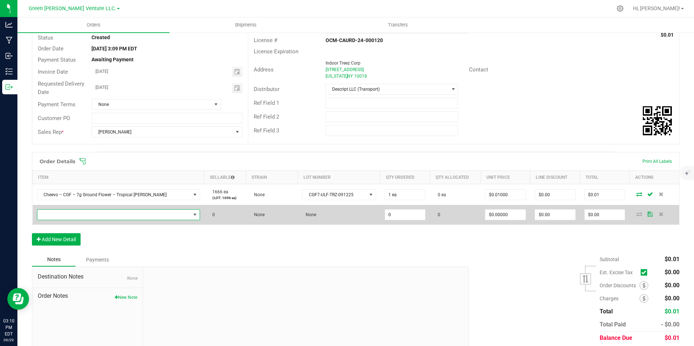
click at [140, 214] on span "NO DATA FOUND" at bounding box center [113, 215] width 153 height 10
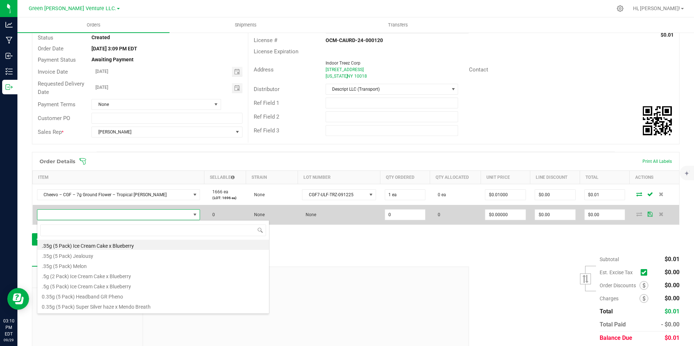
scroll to position [11, 140]
type input "sour tangie"
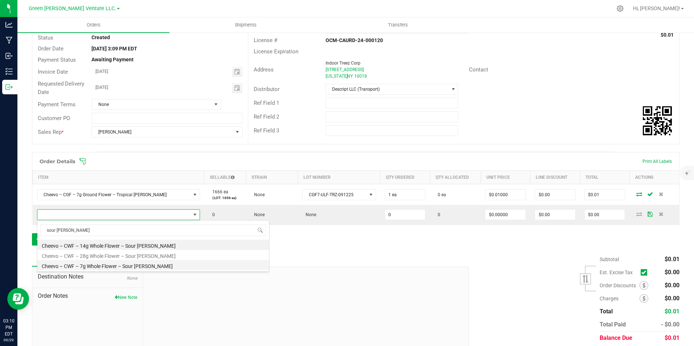
click at [137, 269] on li "Cheevo – CWF – 7g Whole Flower – Sour Tangie" at bounding box center [152, 265] width 231 height 10
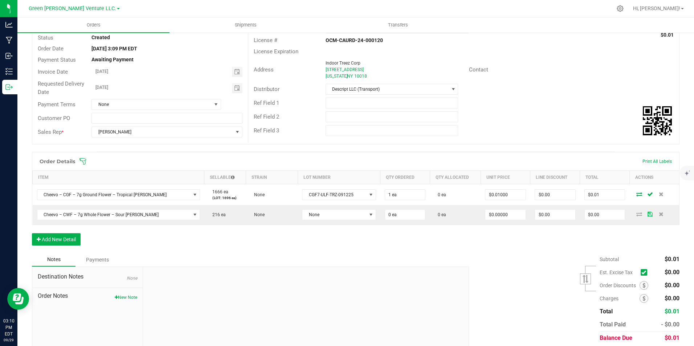
click at [297, 245] on div "Order Details Print All Labels Item Sellable Strain Lot Number Qty Ordered Qty …" at bounding box center [355, 202] width 647 height 101
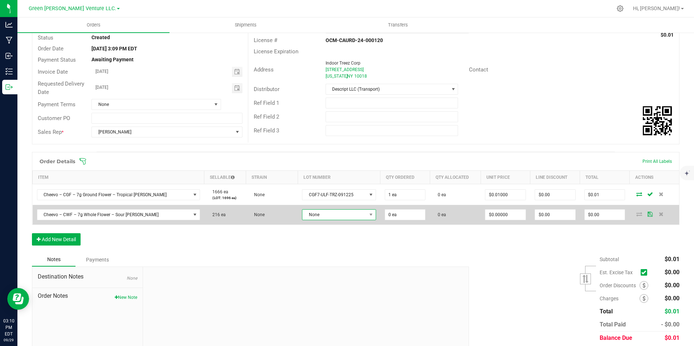
click at [315, 213] on span "None" at bounding box center [334, 215] width 64 height 10
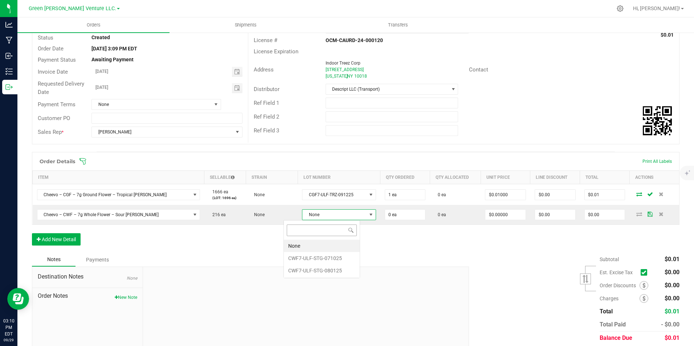
scroll to position [11, 76]
click at [315, 261] on li "CWF7-ULF-STG-071025" at bounding box center [322, 258] width 76 height 12
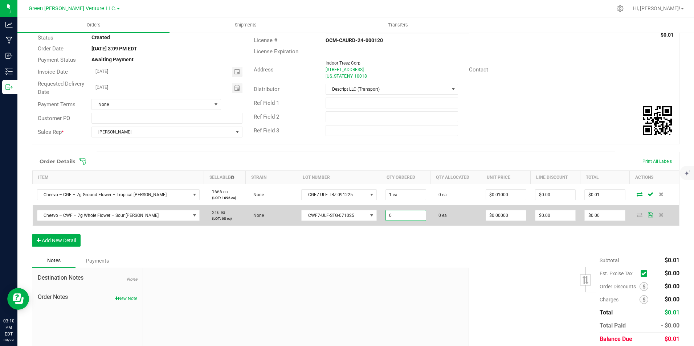
click at [398, 218] on input "0" at bounding box center [406, 215] width 40 height 10
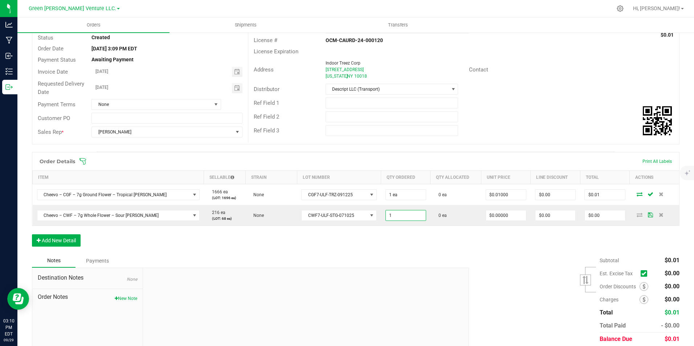
type input "1 ea"
click at [417, 256] on div "Notes Payments" at bounding box center [247, 261] width 431 height 14
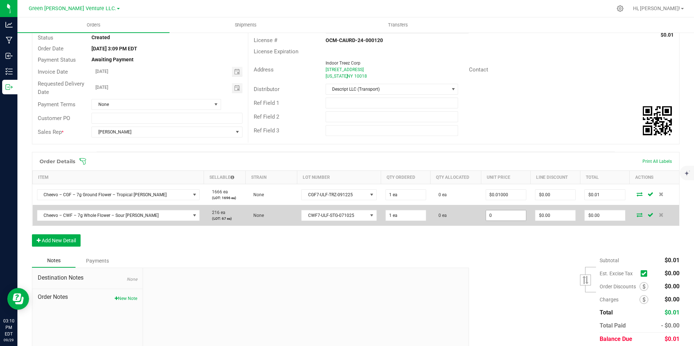
click at [497, 212] on input "0" at bounding box center [506, 215] width 40 height 10
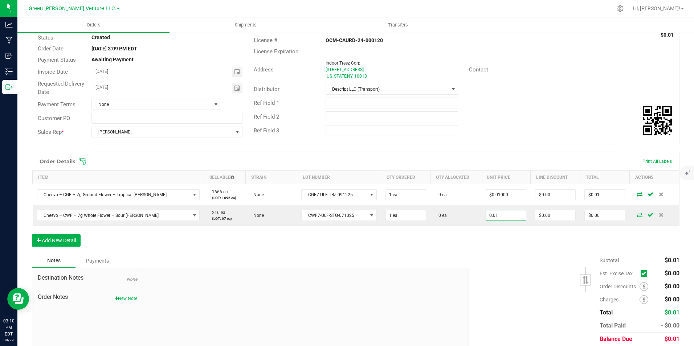
type input "$0.01000"
type input "$0.01"
click at [495, 279] on div "Subtotal $0.01 Est. Excise Tax" at bounding box center [571, 300] width 216 height 92
click at [641, 274] on icon at bounding box center [643, 274] width 5 height 0
click at [0, 0] on input "checkbox" at bounding box center [0, 0] width 0 height 0
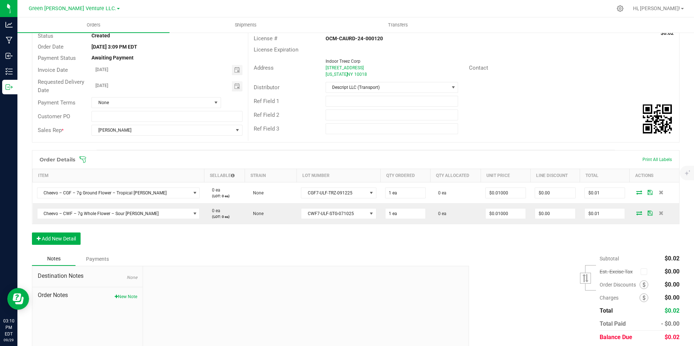
scroll to position [0, 0]
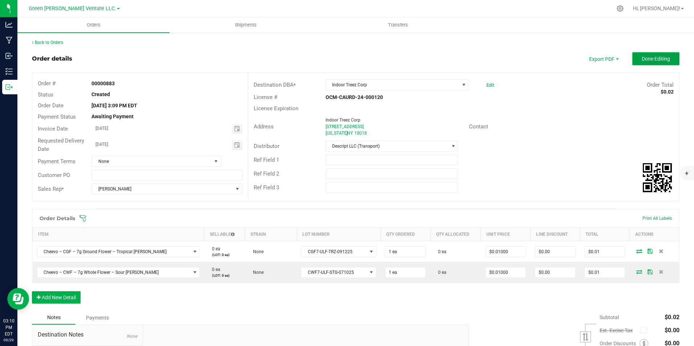
click at [660, 61] on span "Done Editing" at bounding box center [655, 59] width 28 height 6
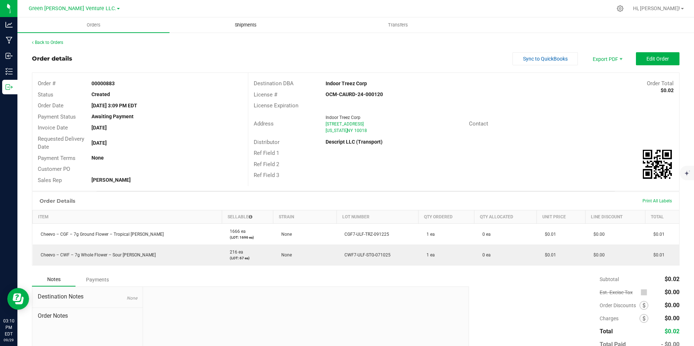
click at [246, 22] on span "Shipments" at bounding box center [245, 25] width 41 height 7
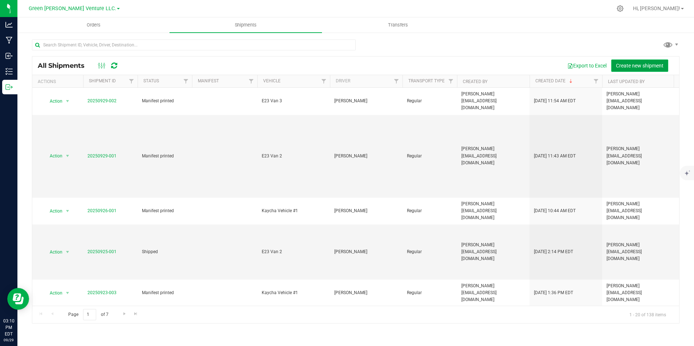
click at [633, 67] on span "Create new shipment" at bounding box center [640, 66] width 48 height 6
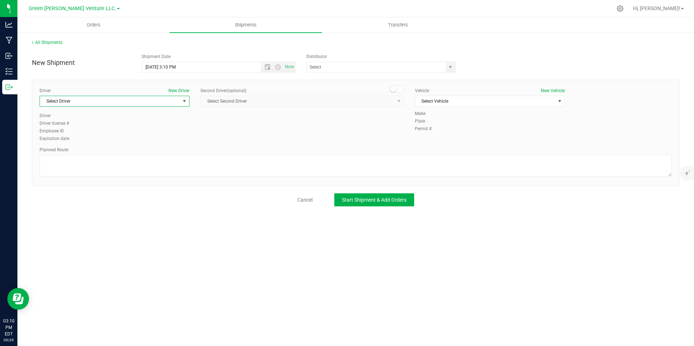
click at [151, 101] on span "Select Driver" at bounding box center [110, 101] width 140 height 10
click at [104, 132] on li "Bri Delgado" at bounding box center [114, 131] width 149 height 11
type input "bri"
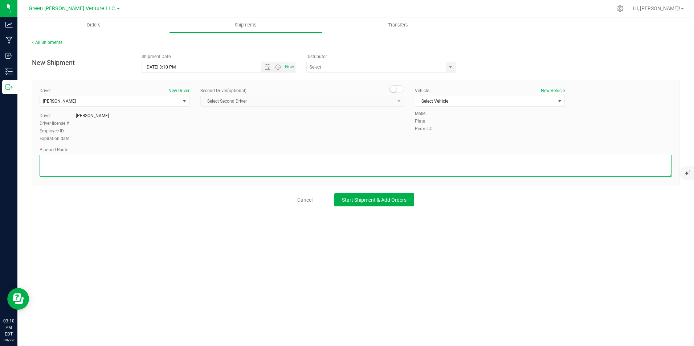
click at [118, 156] on textarea at bounding box center [356, 166] width 632 height 22
type textarea "Randomized Route TBD by Driver"
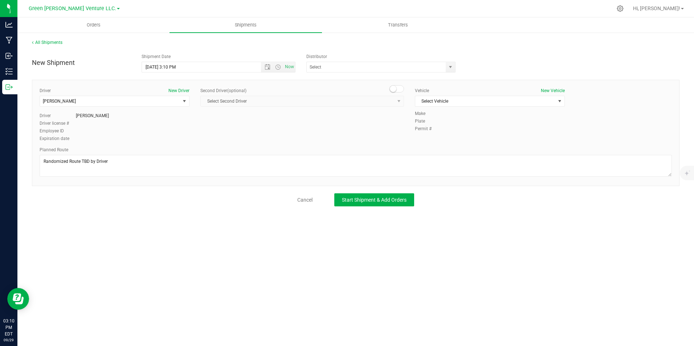
click at [304, 127] on div "Driver New Driver Bri Delgado Select Driver Bri Delgado Gabriel Garrett Brian R…" at bounding box center [355, 115] width 643 height 56
click at [448, 67] on span "select" at bounding box center [450, 67] width 6 height 6
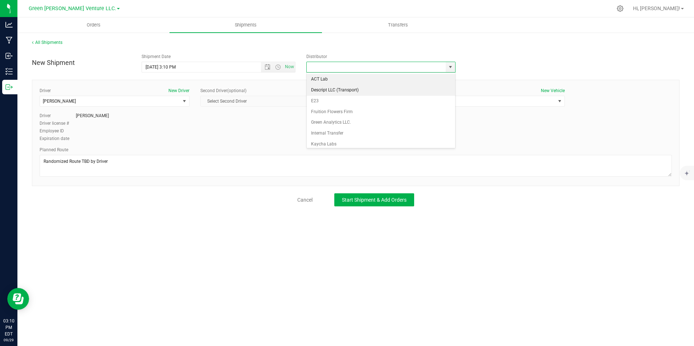
click at [370, 93] on li "Descript LLC (Transport)" at bounding box center [381, 90] width 148 height 11
type input "Descript LLC (Transport)"
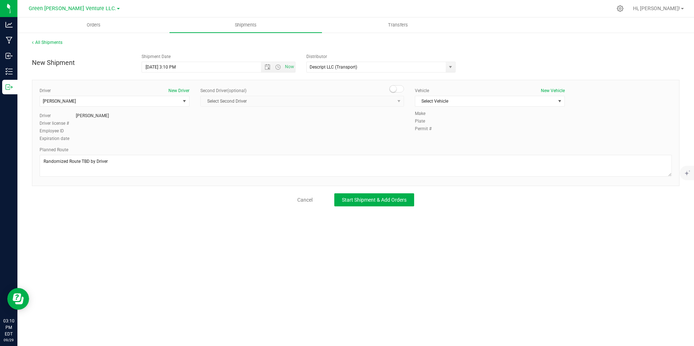
click at [346, 132] on div "Driver New Driver Bri Delgado Select Driver Bri Delgado Gabriel Garrett Brian R…" at bounding box center [355, 115] width 643 height 56
click at [481, 98] on span "Select Vehicle" at bounding box center [485, 101] width 140 height 10
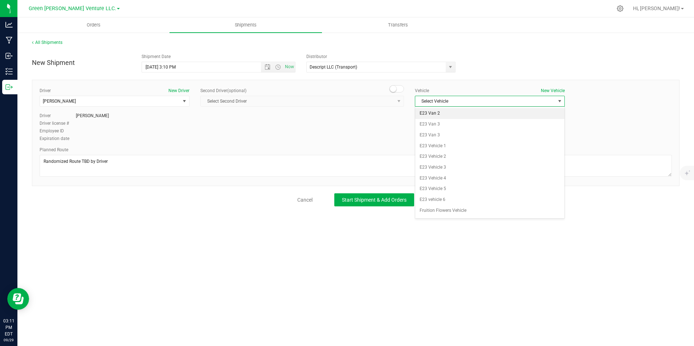
click at [540, 116] on li "E23 Van 2" at bounding box center [489, 113] width 149 height 11
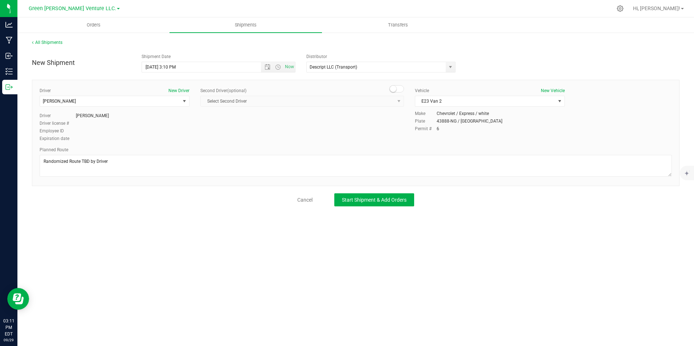
click at [374, 132] on div "Driver New Driver Bri Delgado Select Driver Bri Delgado Gabriel Garrett Brian R…" at bounding box center [355, 115] width 643 height 56
click at [360, 199] on span "Start Shipment & Add Orders" at bounding box center [374, 200] width 65 height 6
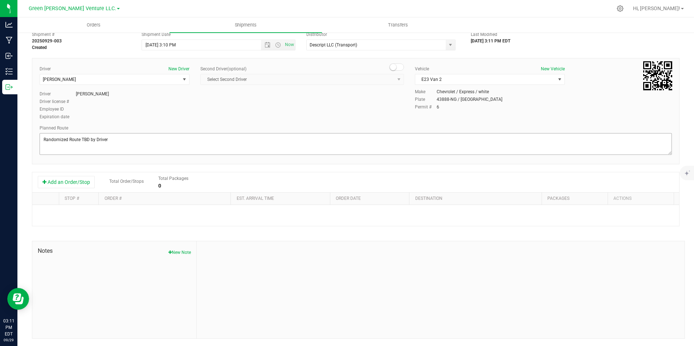
scroll to position [25, 0]
click at [78, 183] on button "Add an Order/Stop" at bounding box center [66, 182] width 57 height 12
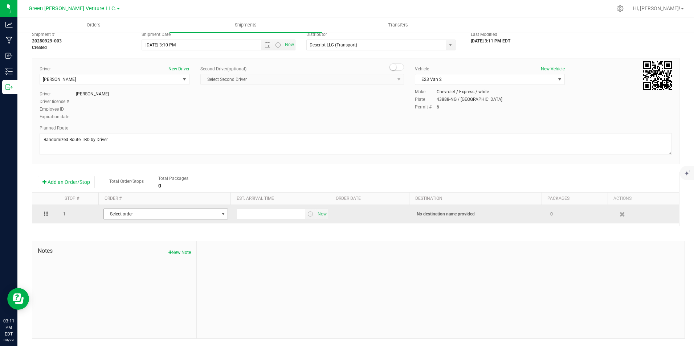
click at [134, 215] on span "Select order" at bounding box center [161, 214] width 115 height 10
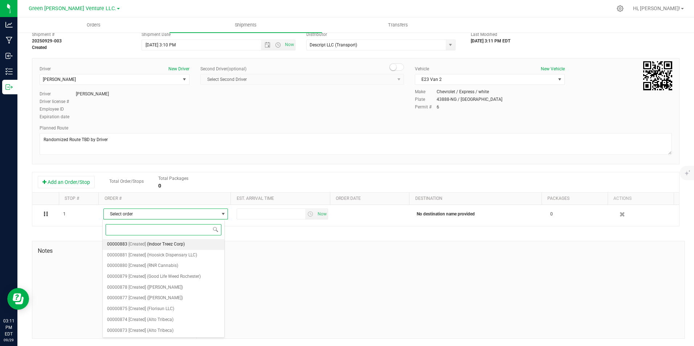
click at [189, 246] on li "00000883 [Created] (Indoor Treez Corp)" at bounding box center [164, 244] width 122 height 11
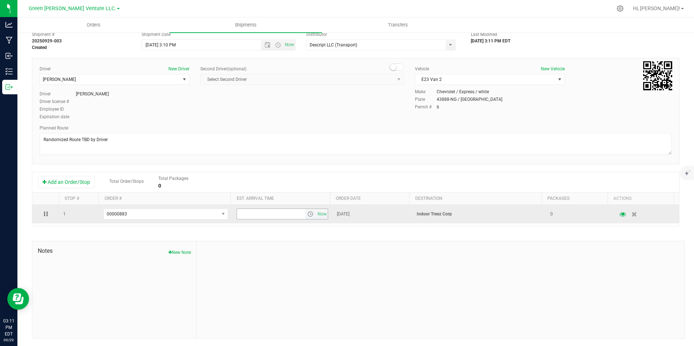
click at [284, 215] on input "text" at bounding box center [271, 214] width 68 height 10
type input "4:00 PM"
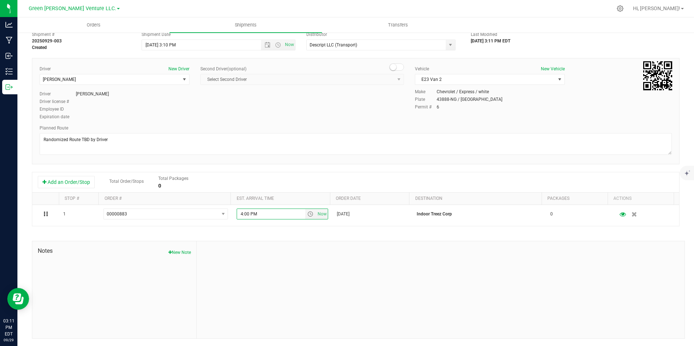
click at [323, 289] on div at bounding box center [441, 289] width 488 height 97
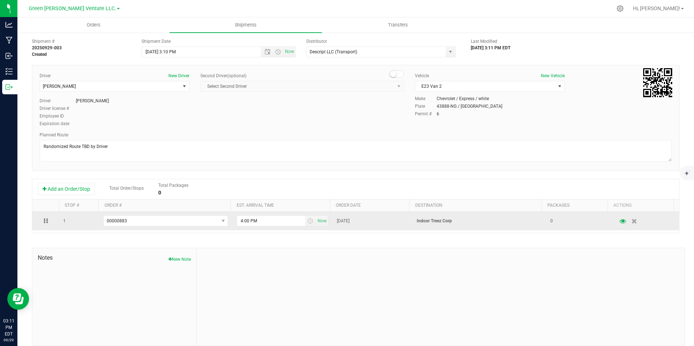
scroll to position [0, 0]
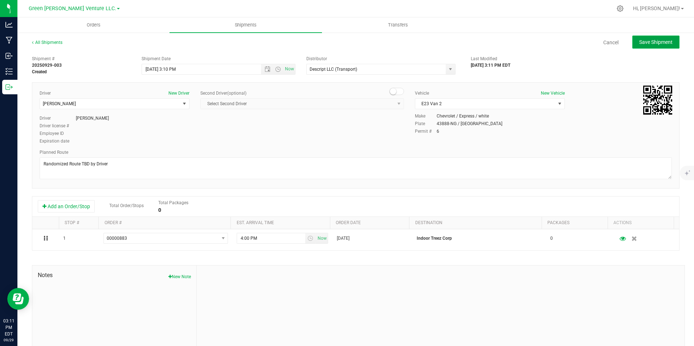
click at [640, 46] on button "Save Shipment" at bounding box center [655, 42] width 47 height 13
type input "9/29/2025 7:10 PM"
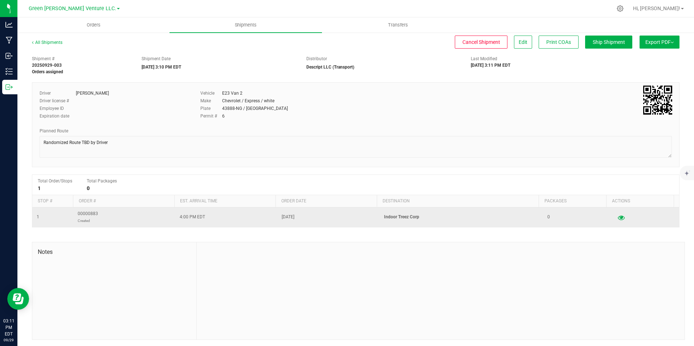
click at [618, 218] on icon "button" at bounding box center [621, 217] width 7 height 5
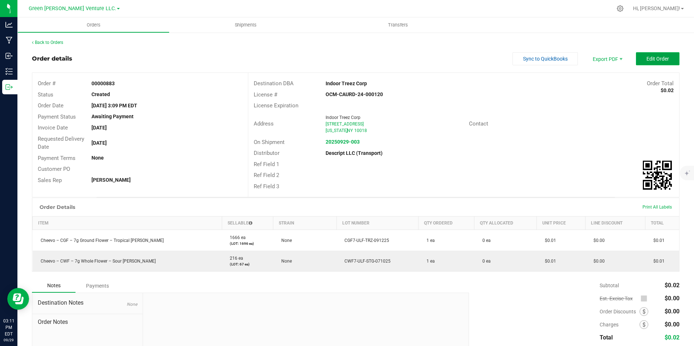
click at [647, 62] on button "Edit Order" at bounding box center [658, 58] width 44 height 13
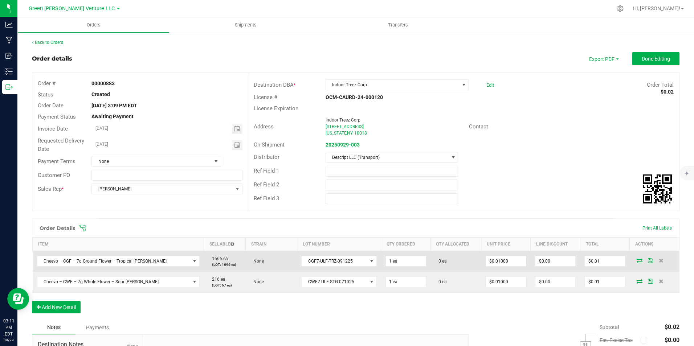
click at [636, 261] on icon at bounding box center [639, 260] width 6 height 4
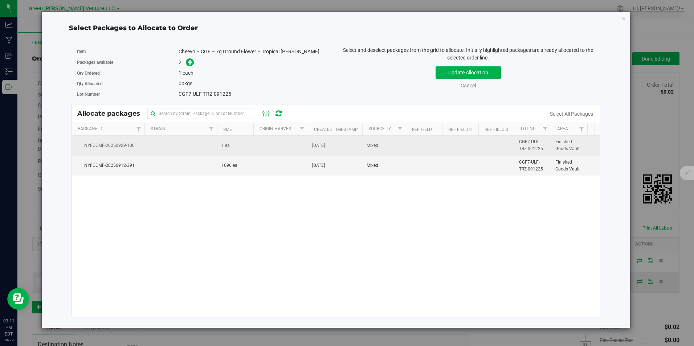
click at [401, 144] on td "Mixed" at bounding box center [384, 146] width 44 height 20
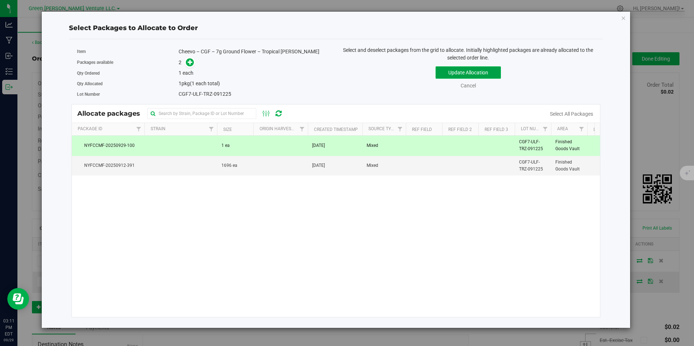
click at [465, 71] on button "Update Allocation" at bounding box center [467, 72] width 65 height 12
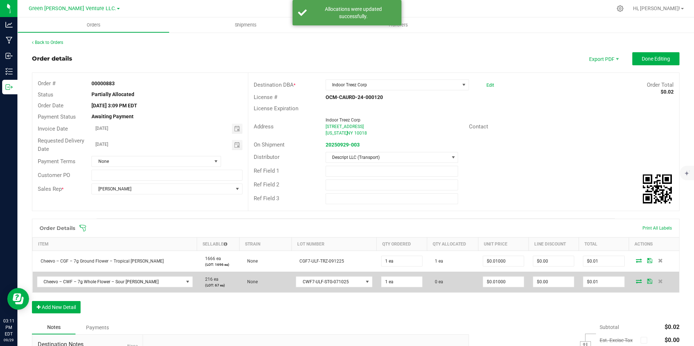
click at [636, 280] on icon at bounding box center [639, 281] width 6 height 4
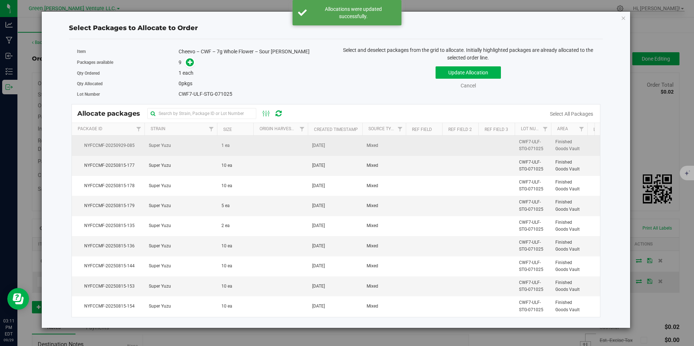
click at [360, 142] on td "Sep 29, 2025" at bounding box center [335, 146] width 54 height 20
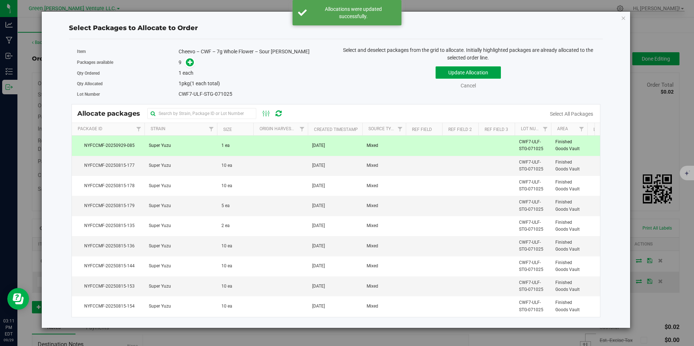
click at [482, 74] on button "Update Allocation" at bounding box center [467, 72] width 65 height 12
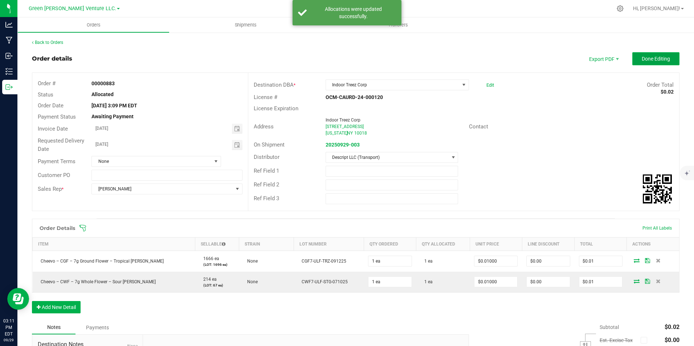
click at [655, 63] on button "Done Editing" at bounding box center [655, 58] width 47 height 13
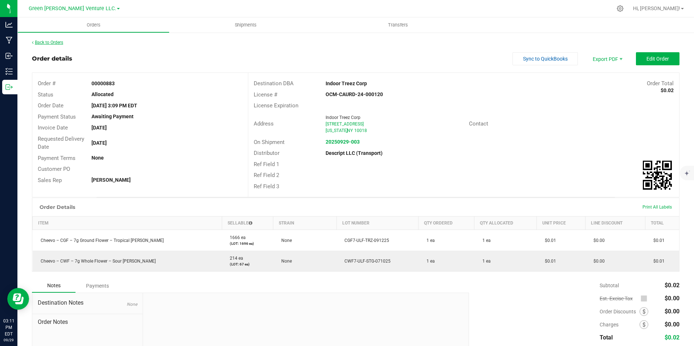
click at [56, 41] on link "Back to Orders" at bounding box center [47, 42] width 31 height 5
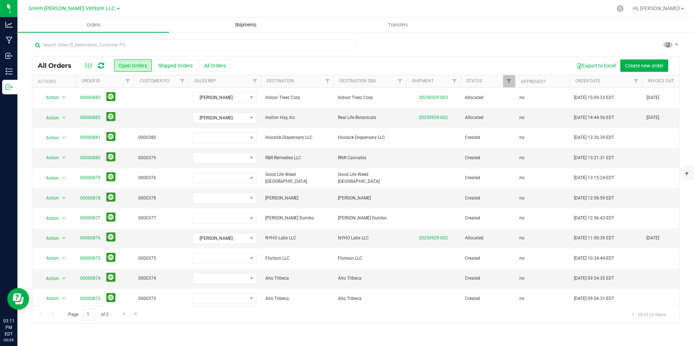
click at [230, 25] on span "Shipments" at bounding box center [245, 25] width 41 height 7
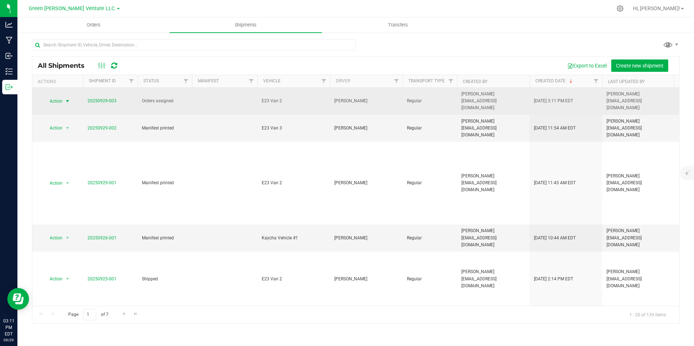
click at [51, 96] on span "Action" at bounding box center [53, 101] width 20 height 10
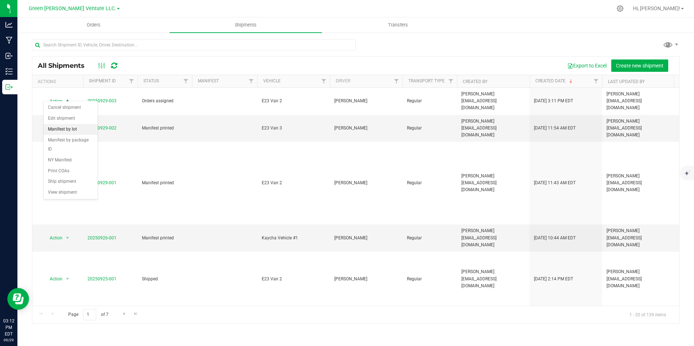
click at [77, 131] on li "Manifest by lot" at bounding box center [71, 129] width 54 height 11
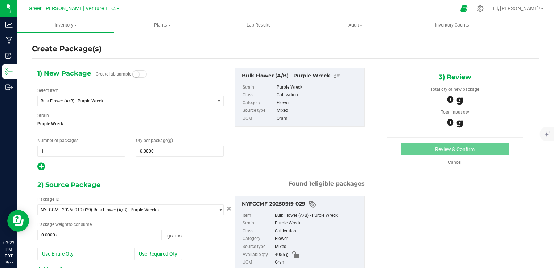
click at [237, 164] on div "1) New Package Create lab sample Select Item Bulk Flower (A/B) - Purple Wreck -…" at bounding box center [201, 119] width 339 height 103
